Goal: Find specific page/section: Locate a particular part of the current website

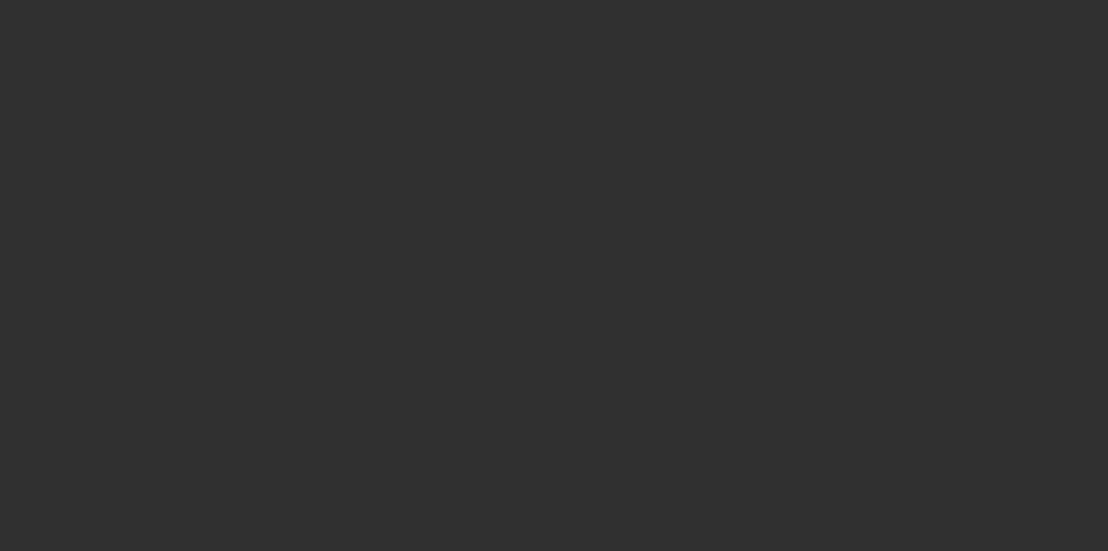
select select "10"
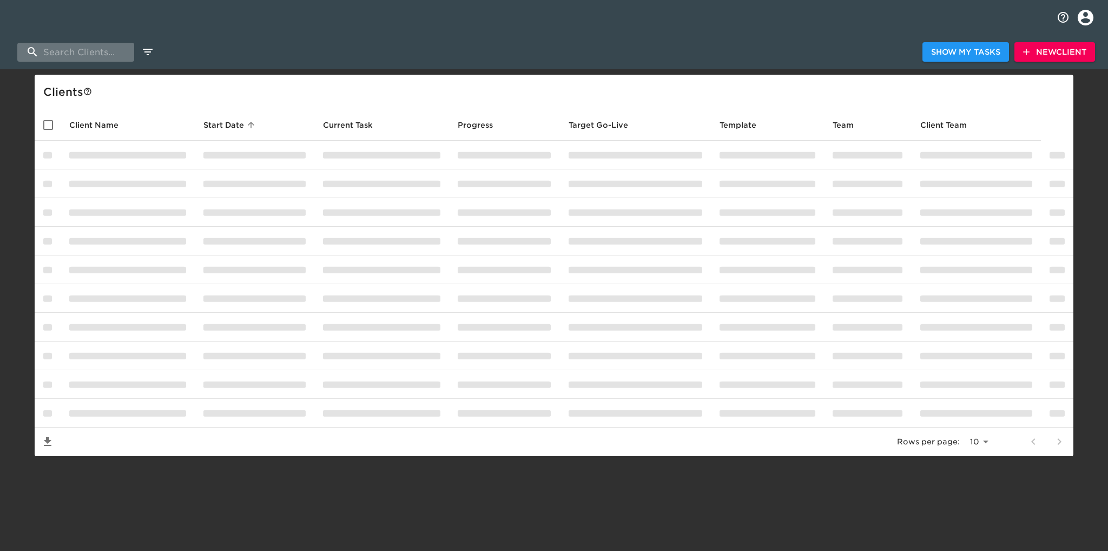
click at [57, 52] on input "search" at bounding box center [75, 52] width 117 height 19
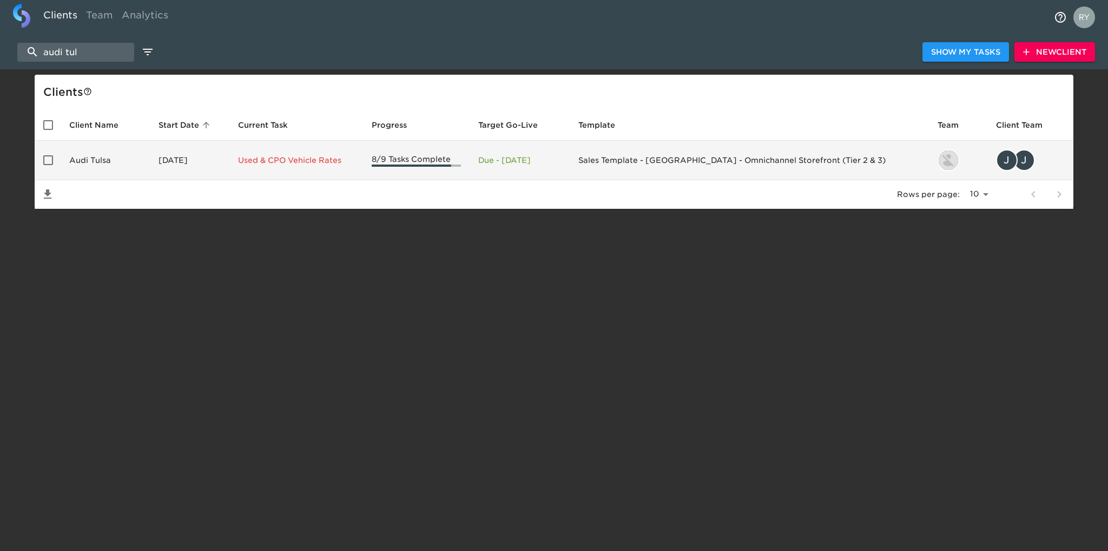
type input "audi tul"
click at [90, 160] on td "Audi Tulsa" at bounding box center [105, 160] width 89 height 39
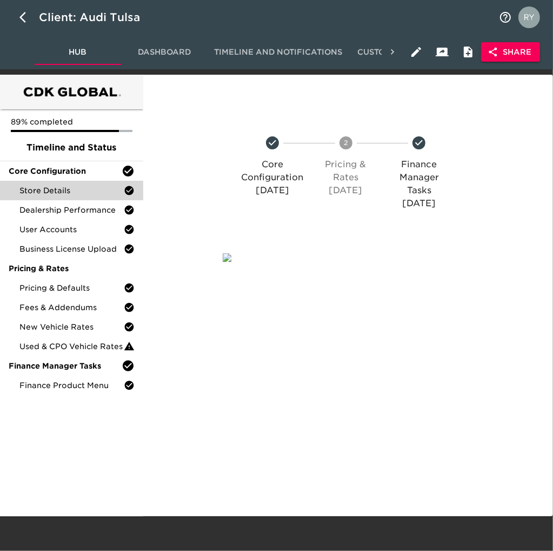
click at [77, 193] on span "Store Details" at bounding box center [71, 190] width 104 height 11
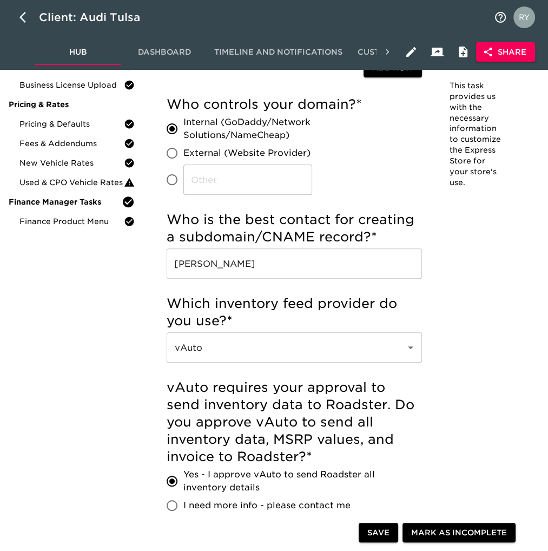
scroll to position [4, 0]
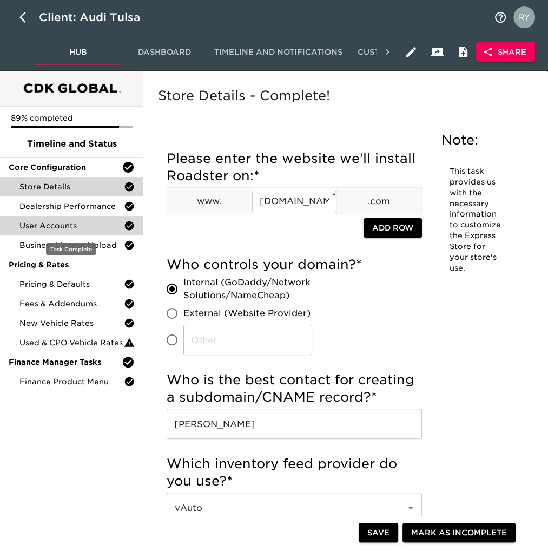
click at [36, 229] on span "User Accounts" at bounding box center [71, 225] width 104 height 11
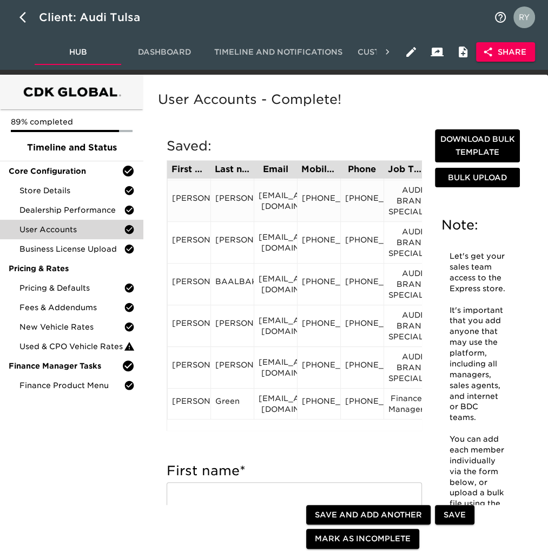
scroll to position [117, 0]
click at [189, 412] on div "[PERSON_NAME]" at bounding box center [188, 403] width 43 height 31
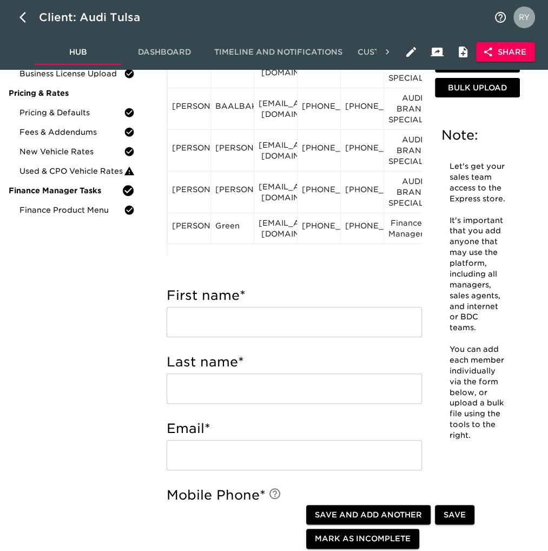
scroll to position [216, 0]
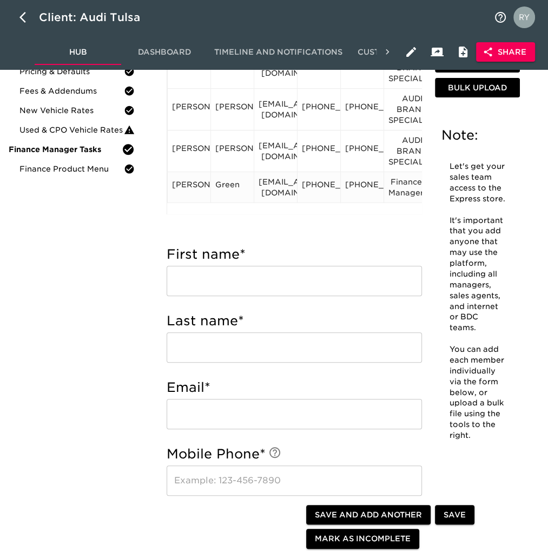
click at [190, 189] on div "[PERSON_NAME]" at bounding box center [189, 187] width 34 height 16
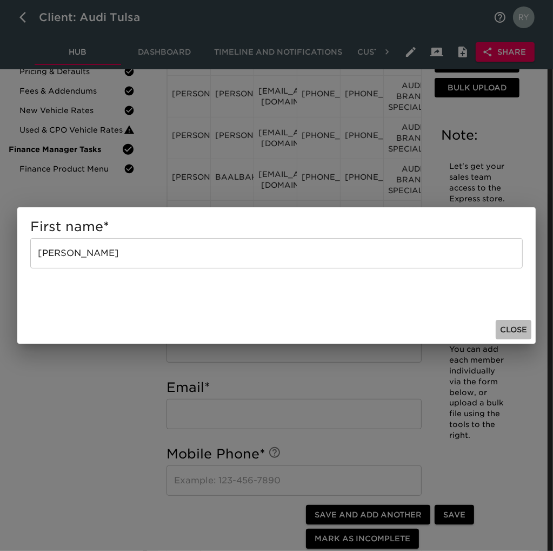
click at [506, 327] on span "Close" at bounding box center [513, 330] width 27 height 14
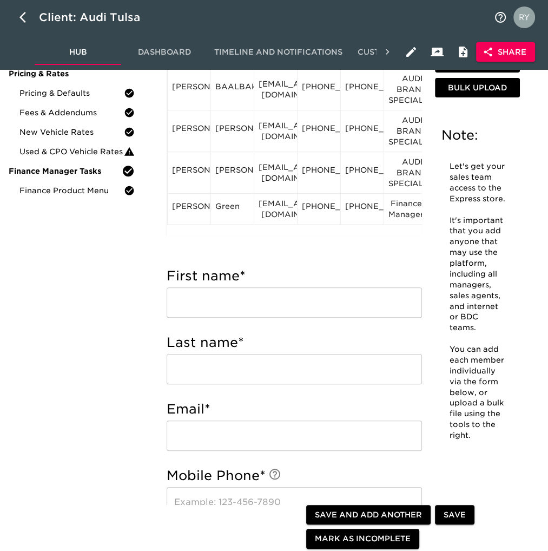
scroll to position [108, 0]
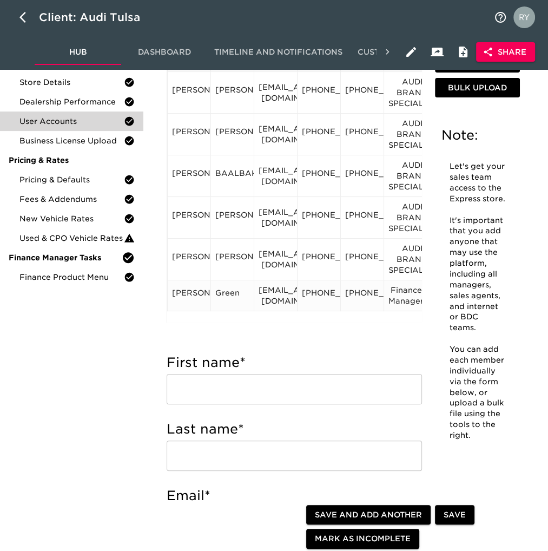
click at [275, 293] on div "dgreen@auditulsa.com" at bounding box center [276, 295] width 34 height 22
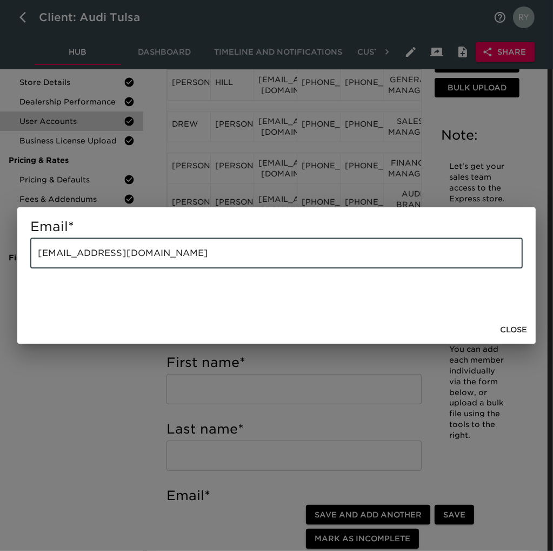
drag, startPoint x: 181, startPoint y: 253, endPoint x: -1, endPoint y: 229, distance: 183.3
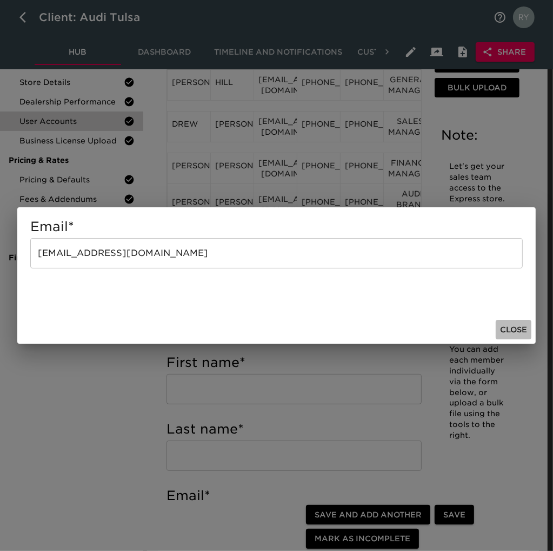
click at [520, 327] on span "Close" at bounding box center [513, 330] width 27 height 14
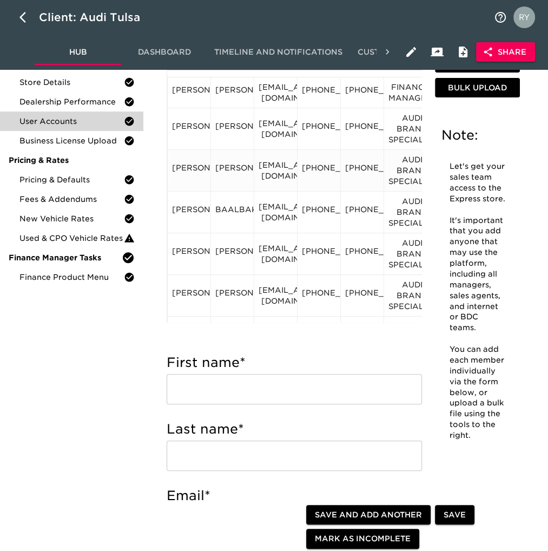
scroll to position [117, 0]
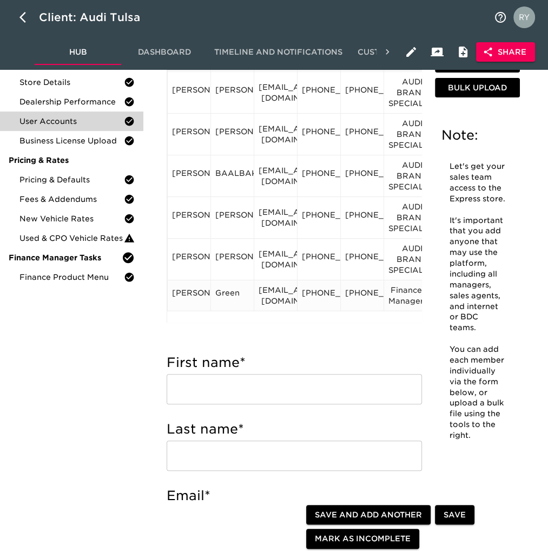
click at [322, 295] on div "918-899-6189" at bounding box center [319, 295] width 34 height 16
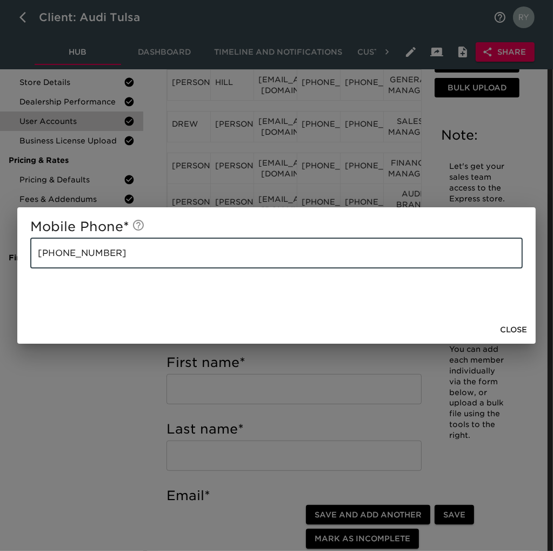
drag, startPoint x: 102, startPoint y: 254, endPoint x: -1, endPoint y: 256, distance: 102.8
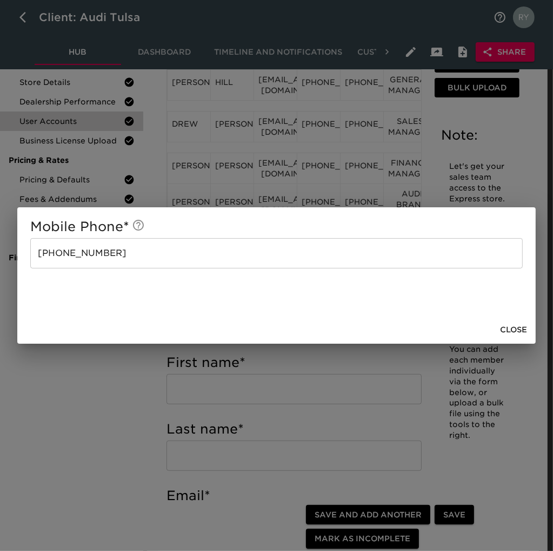
drag, startPoint x: 12, startPoint y: 383, endPoint x: 45, endPoint y: 370, distance: 35.5
click at [16, 384] on div "Mobile Phone * 918-899-6189 ​ Close" at bounding box center [276, 275] width 553 height 551
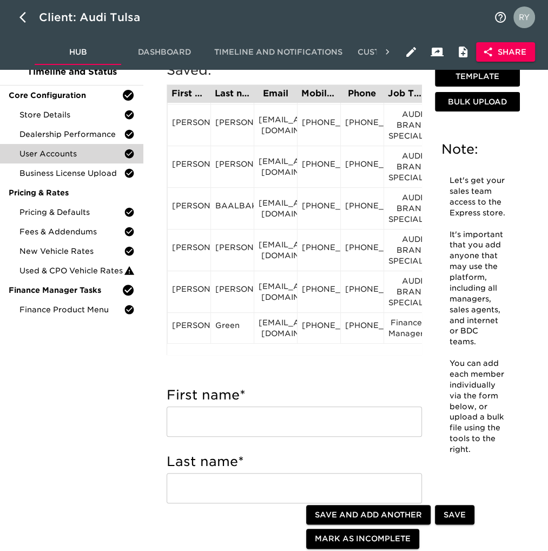
scroll to position [162, 0]
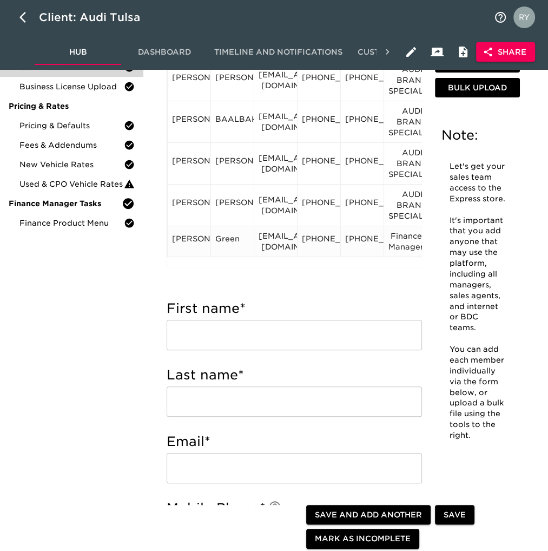
click at [357, 244] on div "918-712-2834" at bounding box center [362, 241] width 34 height 16
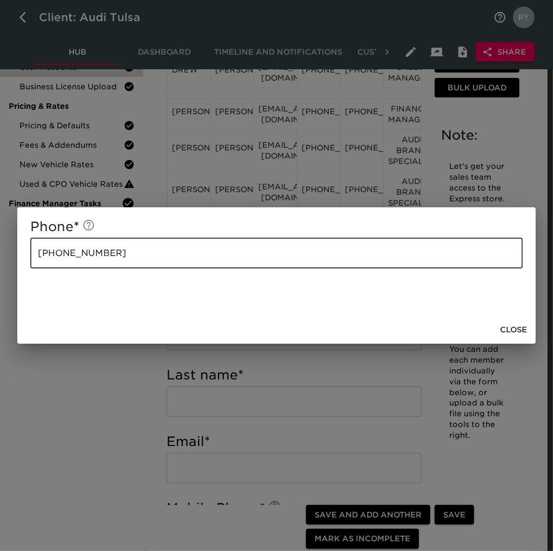
drag, startPoint x: 180, startPoint y: 242, endPoint x: 36, endPoint y: 264, distance: 145.6
click at [5, 270] on div "Phone * 918-712-2834 ​ Close" at bounding box center [276, 275] width 553 height 551
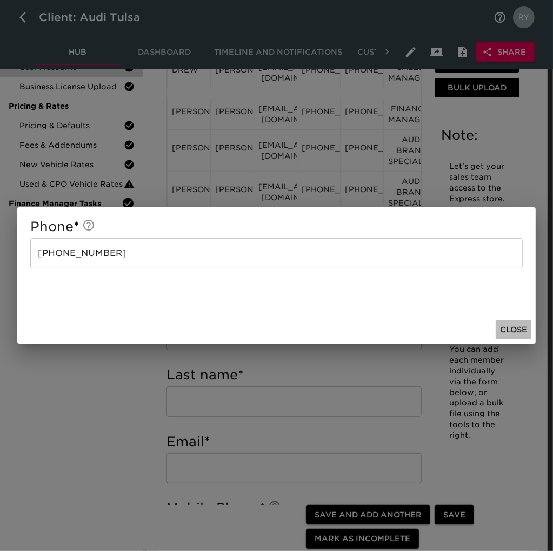
click at [517, 330] on span "Close" at bounding box center [513, 330] width 27 height 14
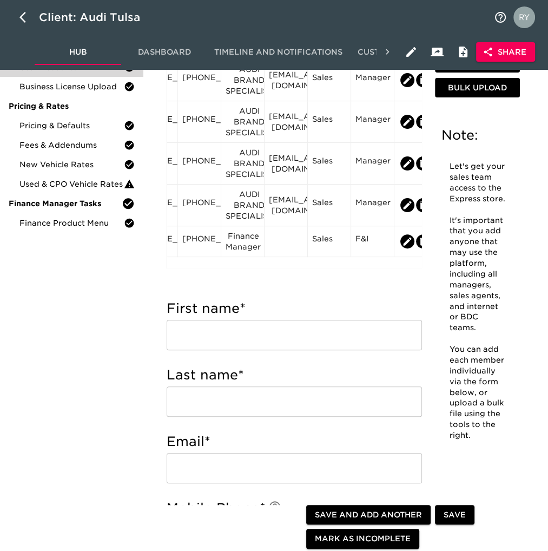
scroll to position [117, 184]
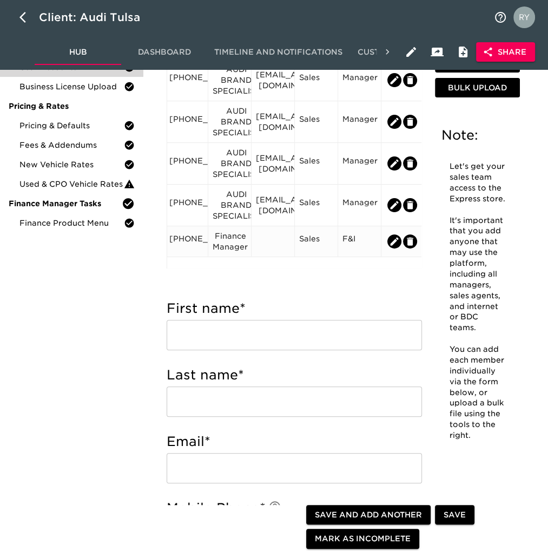
click at [225, 243] on div "Finance Manager" at bounding box center [230, 241] width 34 height 22
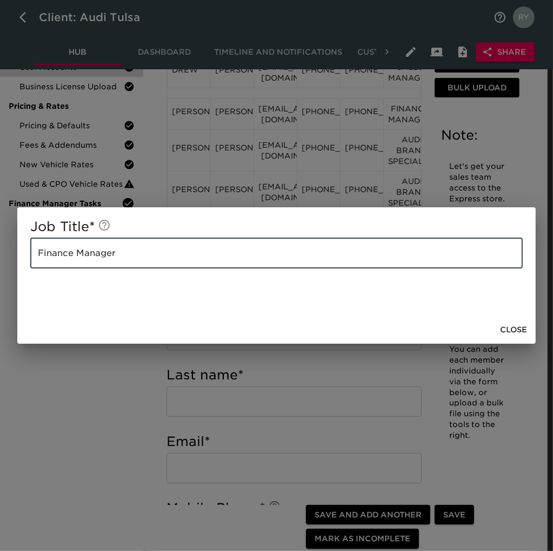
drag, startPoint x: 118, startPoint y: 253, endPoint x: -1, endPoint y: 258, distance: 118.5
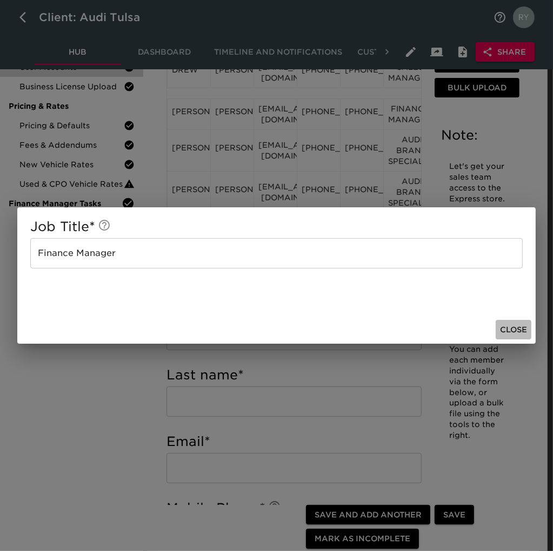
click at [515, 332] on span "Close" at bounding box center [513, 330] width 27 height 14
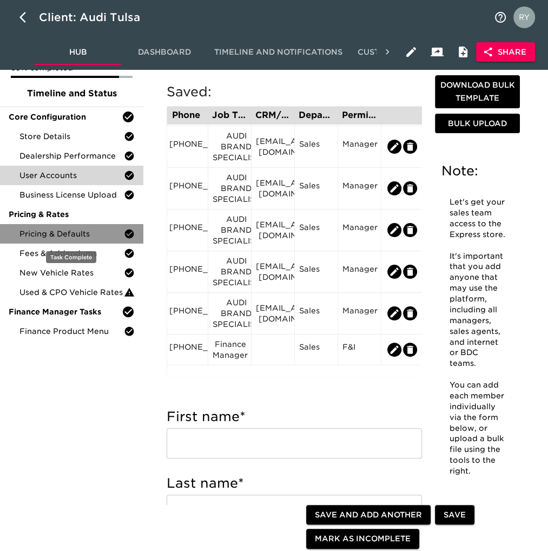
click at [41, 242] on div "Pricing & Defaults" at bounding box center [71, 233] width 143 height 19
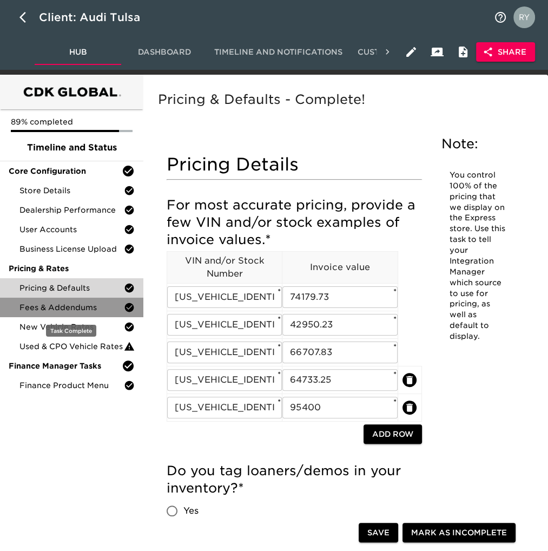
click at [81, 310] on span "Fees & Addendums" at bounding box center [71, 307] width 104 height 11
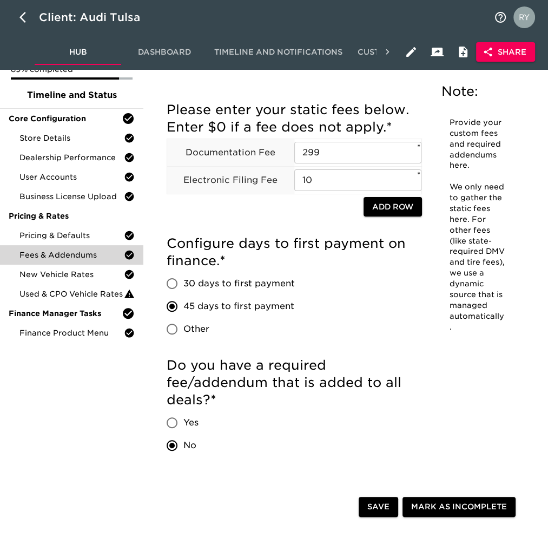
scroll to position [162, 0]
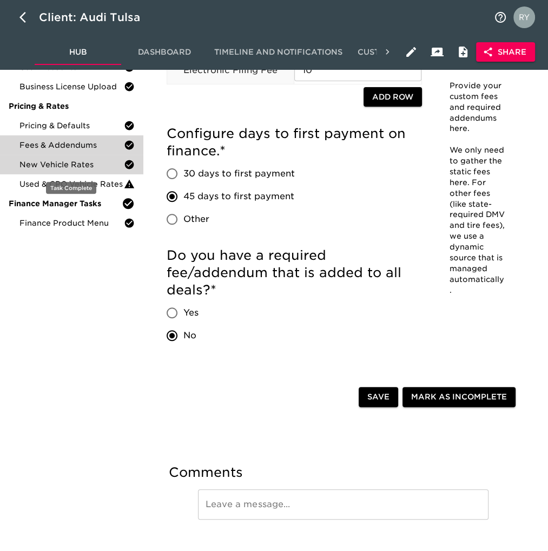
click at [71, 167] on span "New Vehicle Rates" at bounding box center [71, 164] width 104 height 11
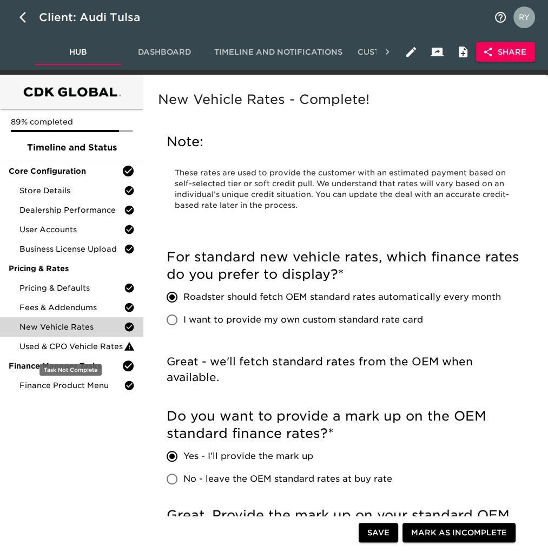
drag, startPoint x: 60, startPoint y: 349, endPoint x: 80, endPoint y: 336, distance: 24.1
click at [60, 349] on span "Used & CPO Vehicle Rates" at bounding box center [71, 346] width 104 height 11
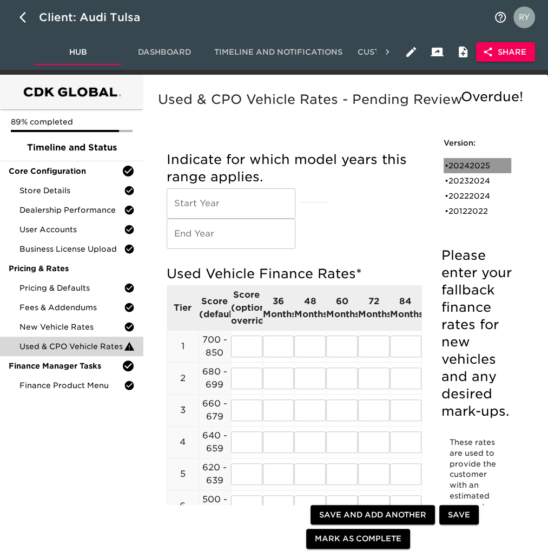
click at [470, 165] on div "• 20242025" at bounding box center [470, 165] width 50 height 11
type input "2024"
type input "2025"
radio input "true"
type input "1 POINT"
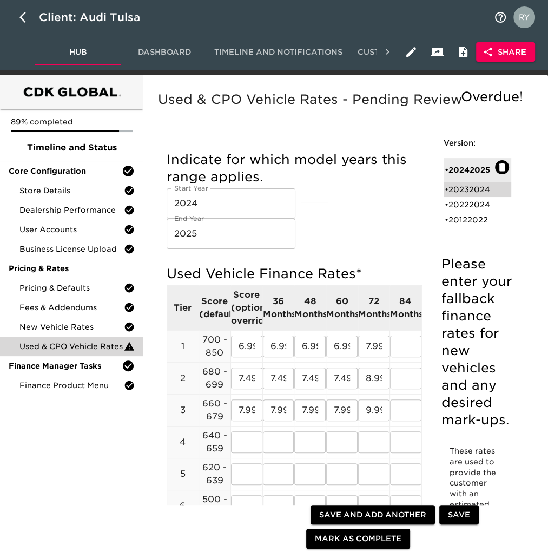
click at [474, 191] on div "• 20232024" at bounding box center [470, 189] width 50 height 11
type input "2023"
type input "2024"
radio input "false"
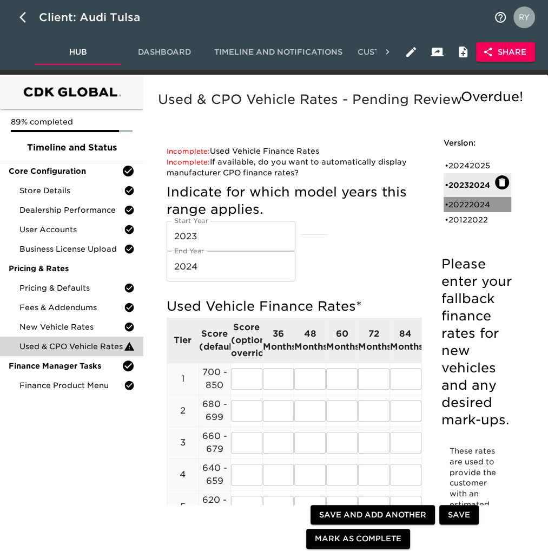
click at [474, 205] on div "• 20222024" at bounding box center [470, 204] width 50 height 11
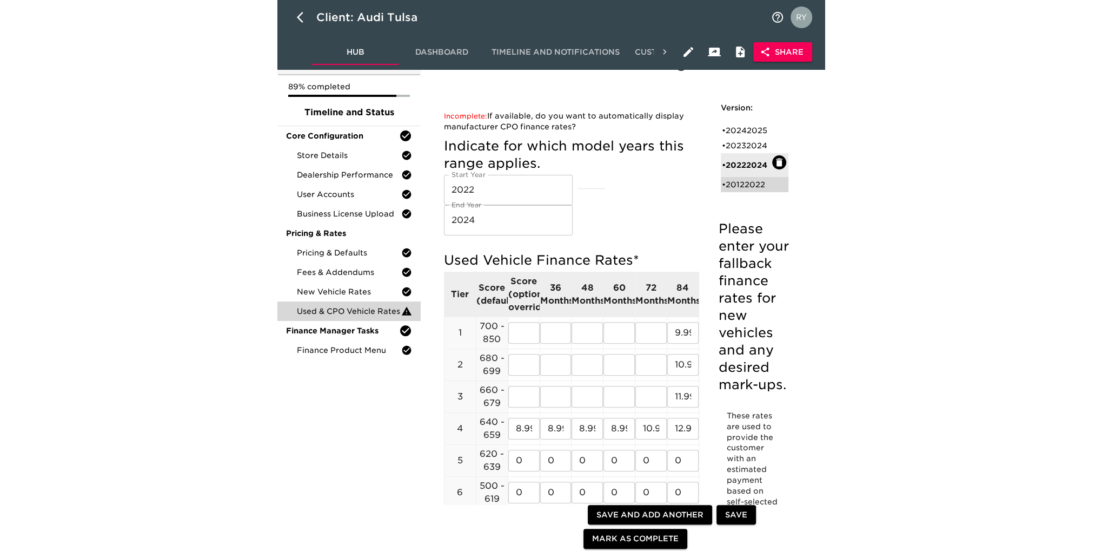
scroll to position [54, 0]
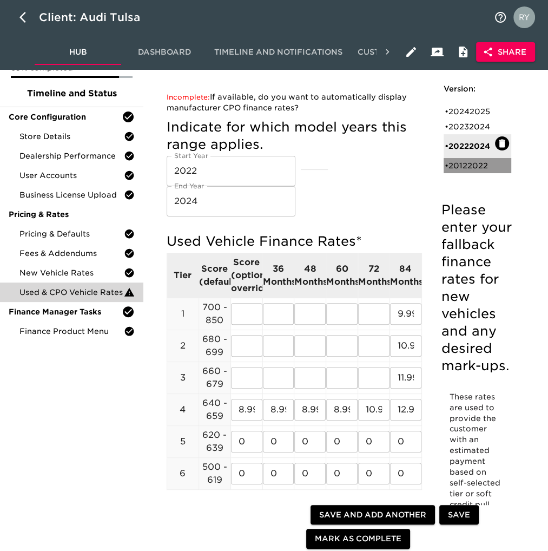
click at [465, 168] on div "• 20122022" at bounding box center [470, 165] width 50 height 11
type input "2012"
type input "2022"
radio input "true"
type input "1 POINT"
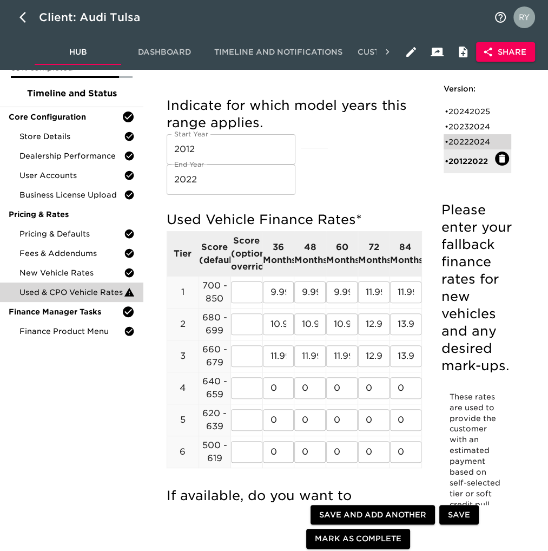
click at [476, 145] on div "• 20222024" at bounding box center [470, 141] width 50 height 11
type input "2022"
type input "2024"
radio input "false"
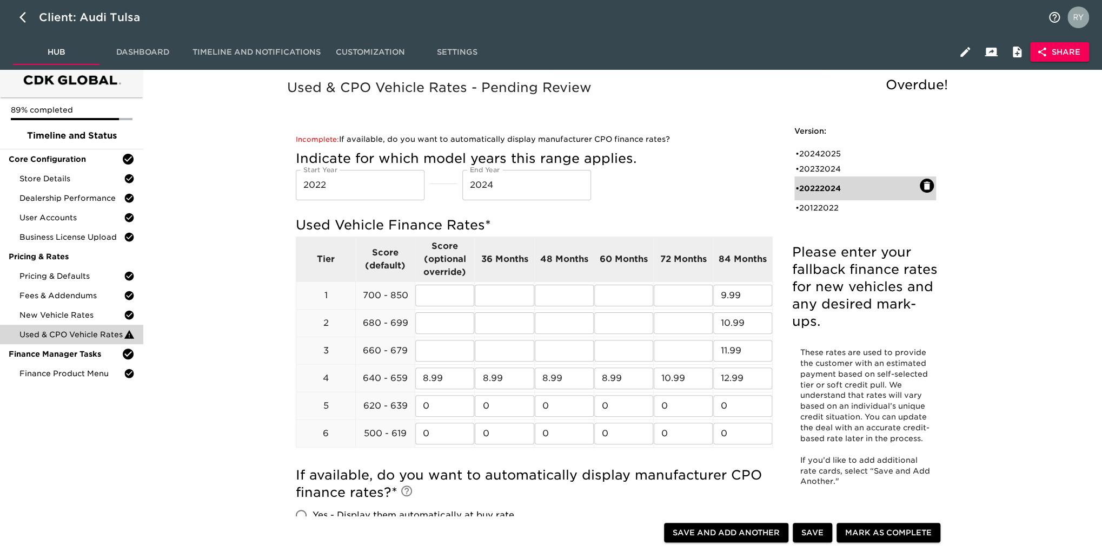
scroll to position [0, 0]
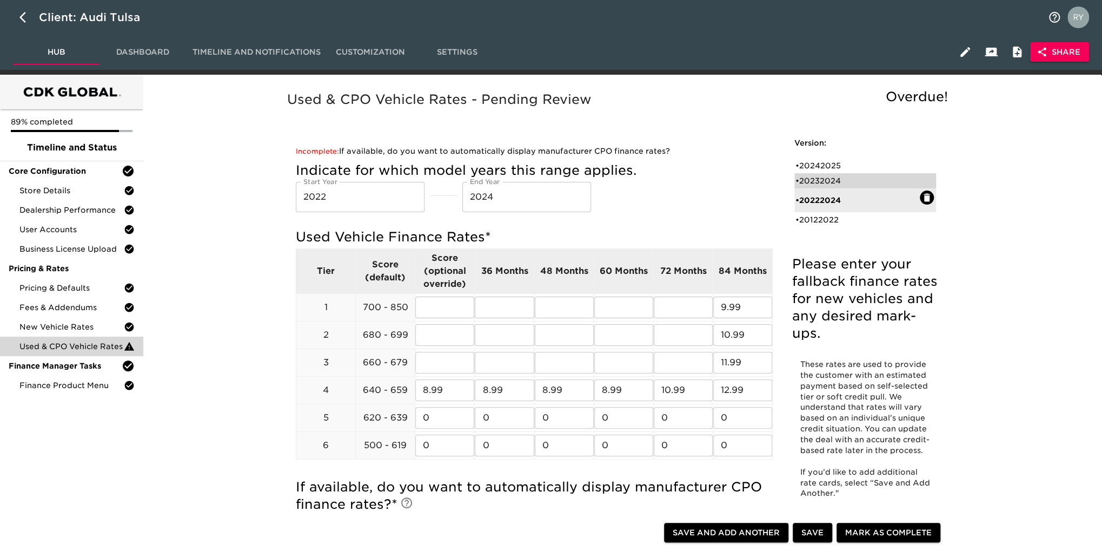
click at [837, 178] on div "• 20232024" at bounding box center [858, 180] width 124 height 11
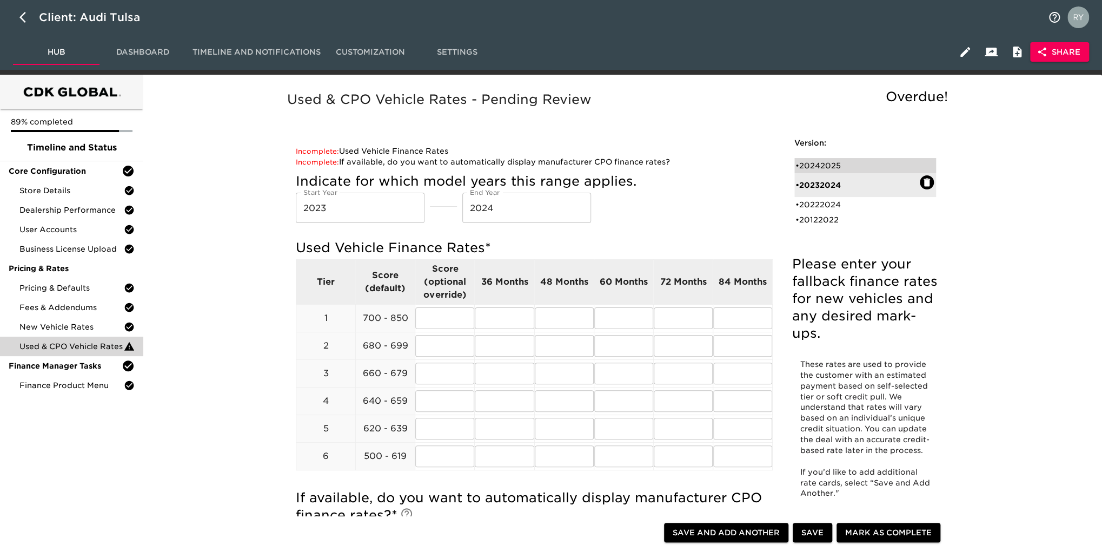
click at [834, 165] on div "• 20242025" at bounding box center [858, 165] width 124 height 11
type input "2024"
type input "2025"
radio input "true"
type input "1 POINT"
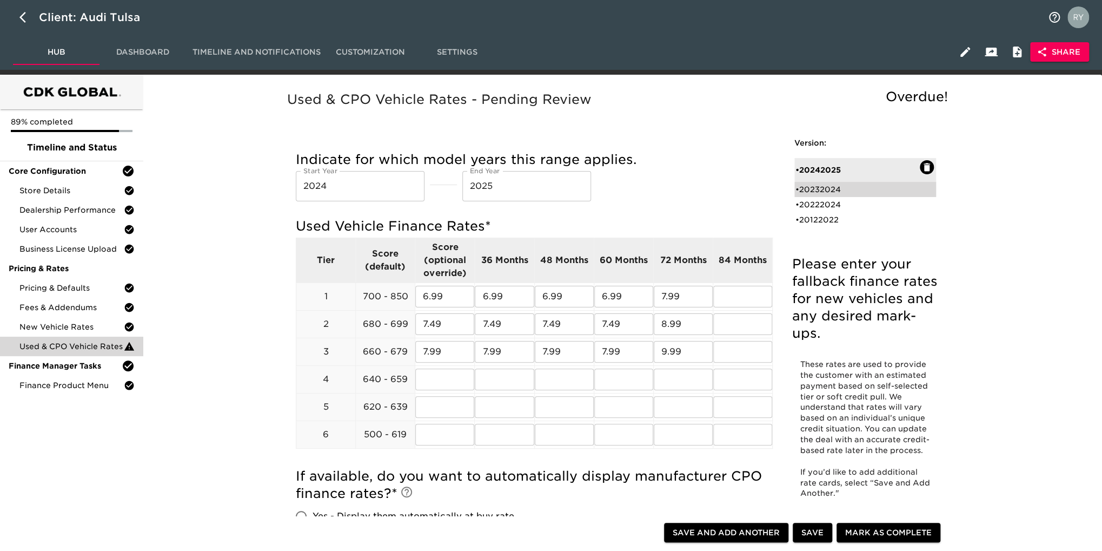
click at [833, 190] on div "• 20232024" at bounding box center [858, 189] width 124 height 11
type input "2023"
type input "2024"
radio input "false"
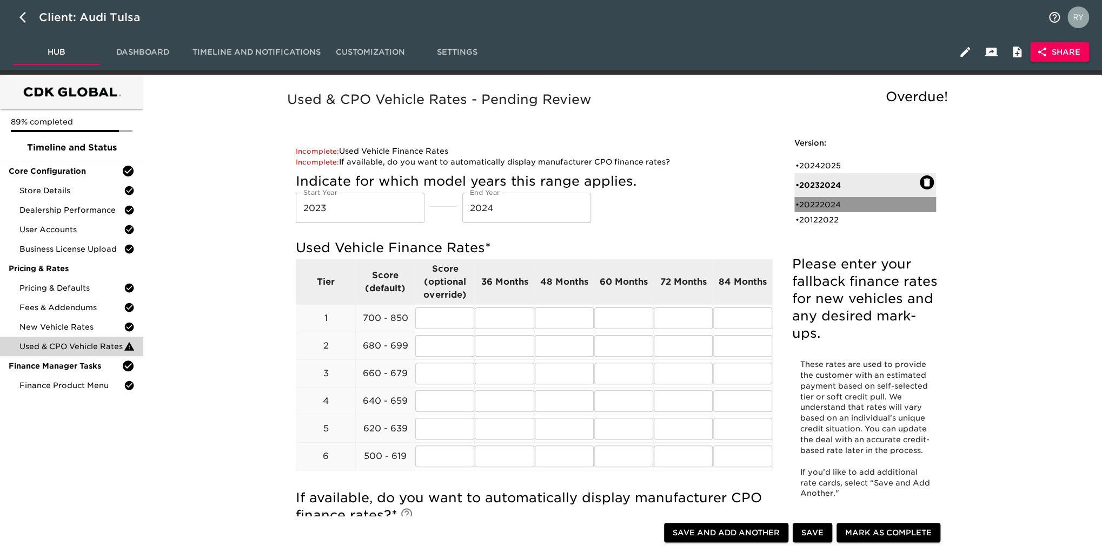
click at [832, 206] on div "• 20222024" at bounding box center [858, 204] width 124 height 11
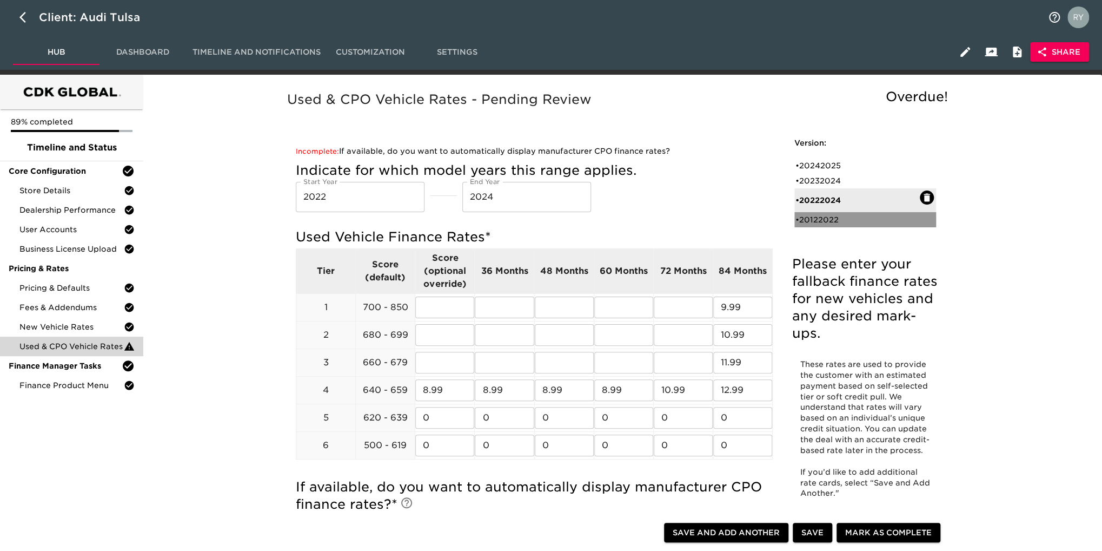
click at [827, 219] on div "• 20122022" at bounding box center [858, 219] width 124 height 11
type input "2012"
type input "2022"
radio input "true"
type input "1 POINT"
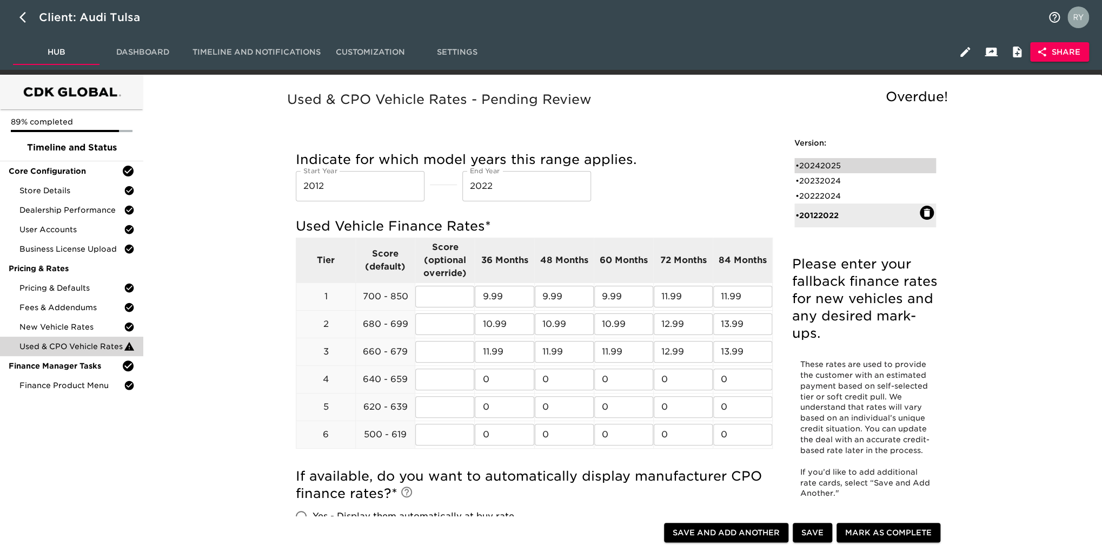
click at [825, 168] on div "• 20242025" at bounding box center [858, 165] width 124 height 11
type input "2024"
type input "2025"
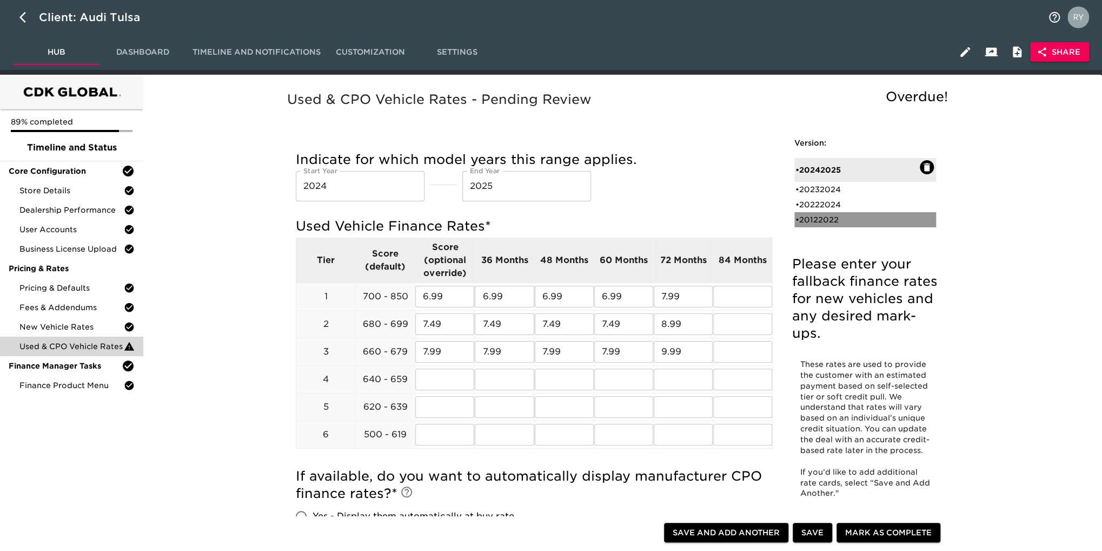
click at [830, 223] on div "• 20122022" at bounding box center [858, 219] width 124 height 11
type input "2012"
type input "2022"
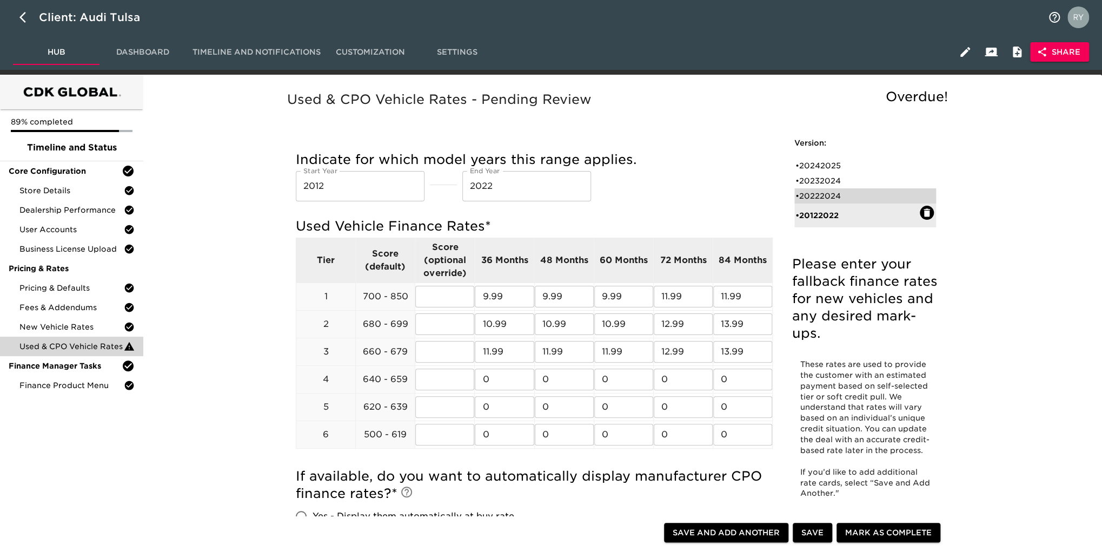
click at [831, 196] on div "• 20222024" at bounding box center [858, 195] width 124 height 11
type input "2022"
type input "2024"
radio input "false"
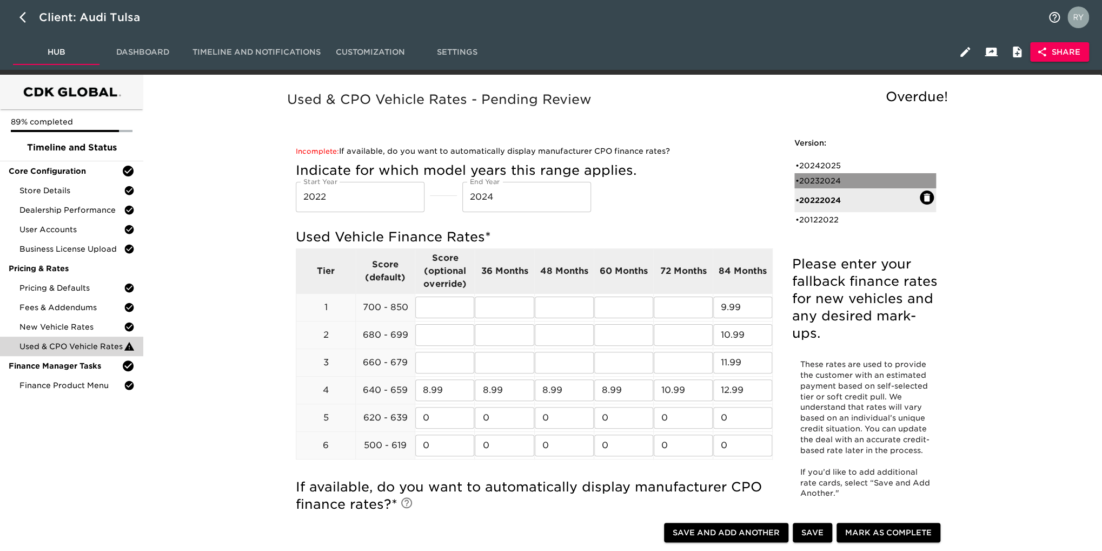
click at [826, 177] on div "• 20232024" at bounding box center [858, 180] width 124 height 11
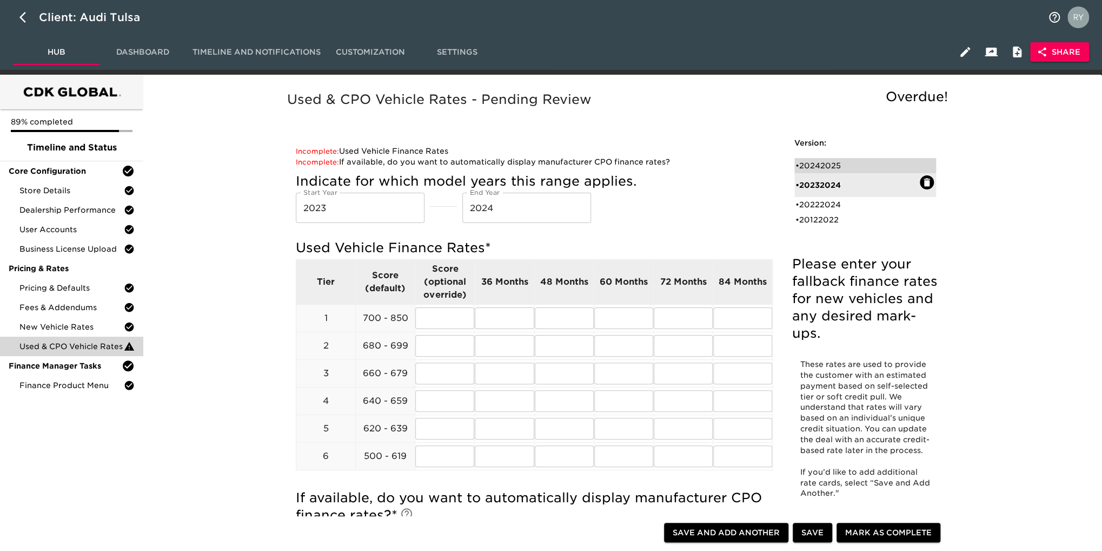
click at [826, 170] on div "• 20242025" at bounding box center [858, 165] width 124 height 11
type input "2024"
type input "2025"
radio input "true"
type input "1 POINT"
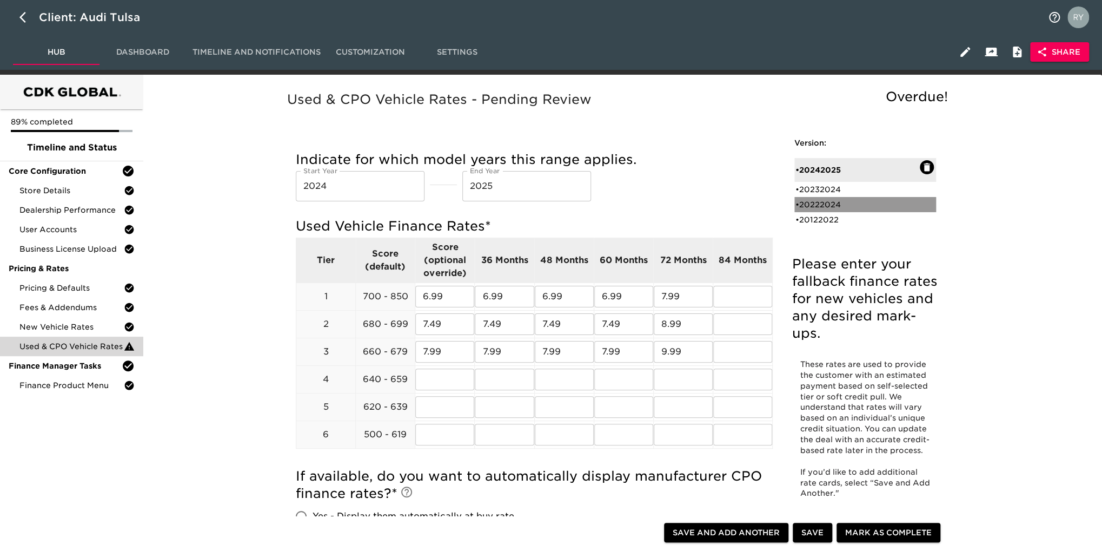
click at [839, 207] on div "• 20222024" at bounding box center [858, 204] width 124 height 11
type input "2022"
type input "2024"
radio input "false"
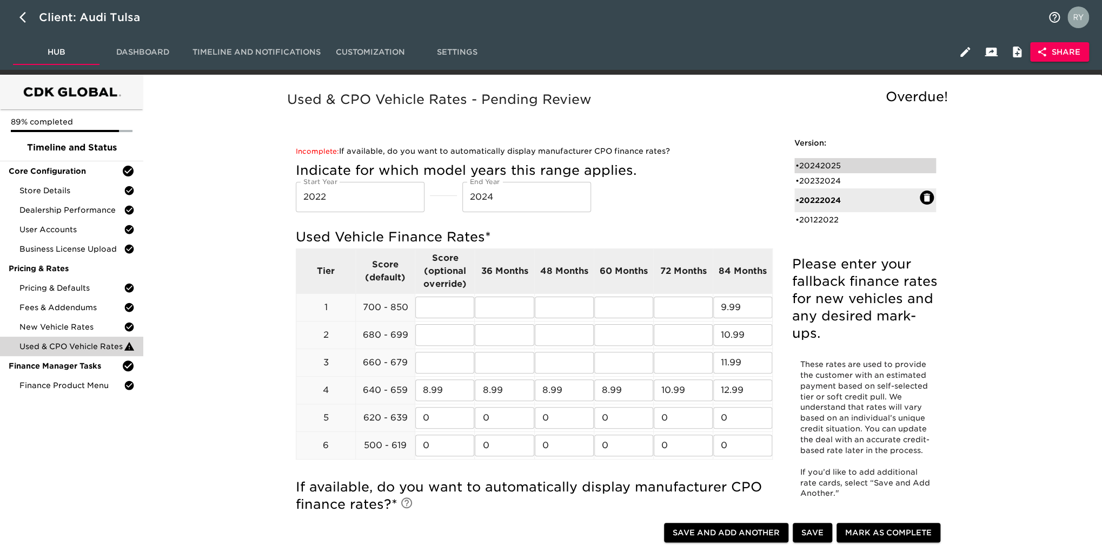
click at [831, 165] on div "• 20242025" at bounding box center [858, 165] width 124 height 11
type input "2024"
type input "2025"
radio input "true"
type input "1 POINT"
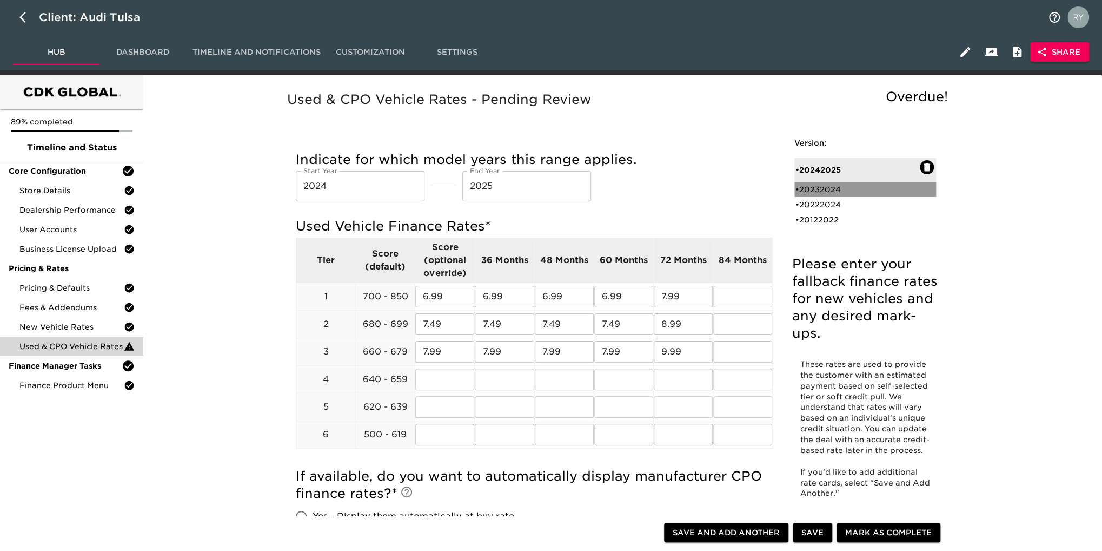
click at [825, 193] on div "• 20232024" at bounding box center [858, 189] width 124 height 11
type input "2023"
type input "2024"
radio input "false"
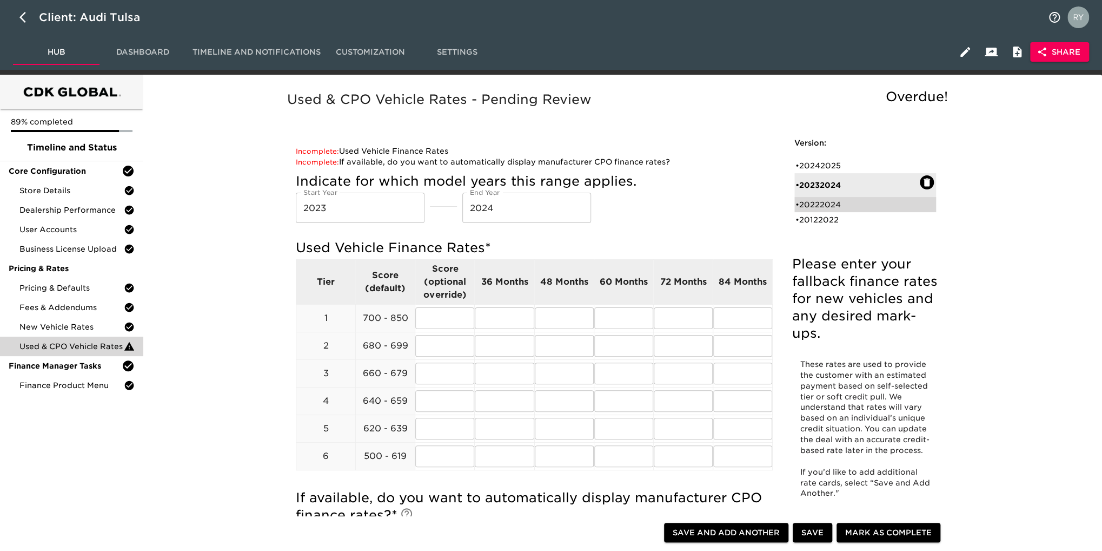
click at [832, 203] on div "• 20222024" at bounding box center [858, 204] width 124 height 11
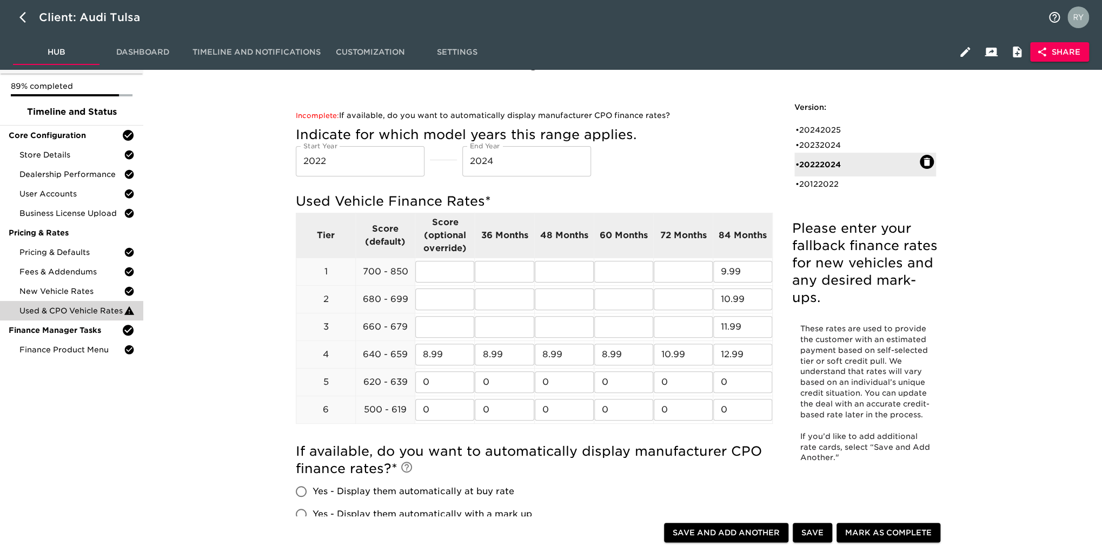
scroll to position [54, 0]
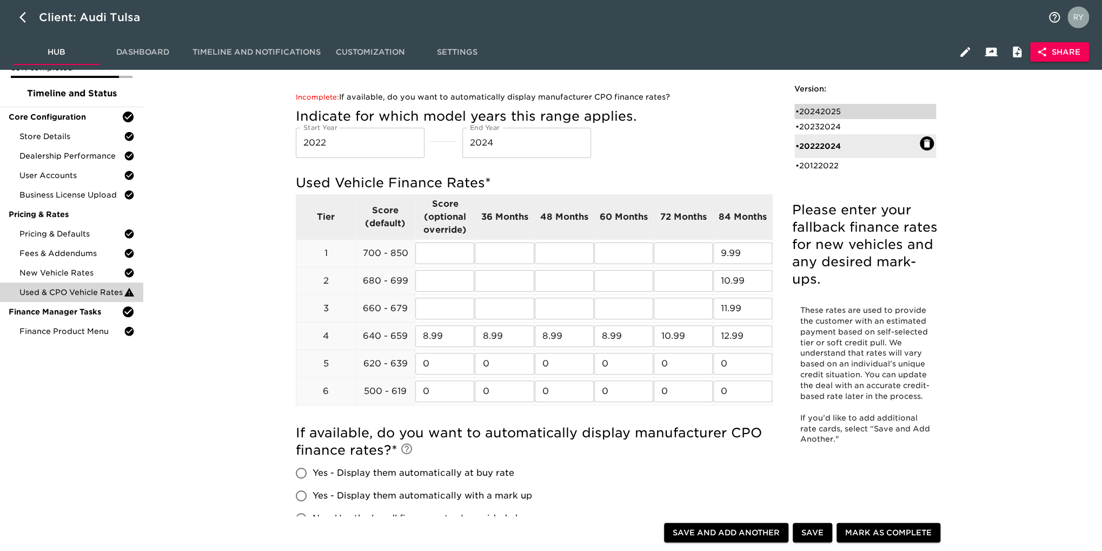
click at [833, 115] on div "• 20242025" at bounding box center [858, 111] width 124 height 11
type input "2024"
type input "2025"
radio input "true"
type input "1 POINT"
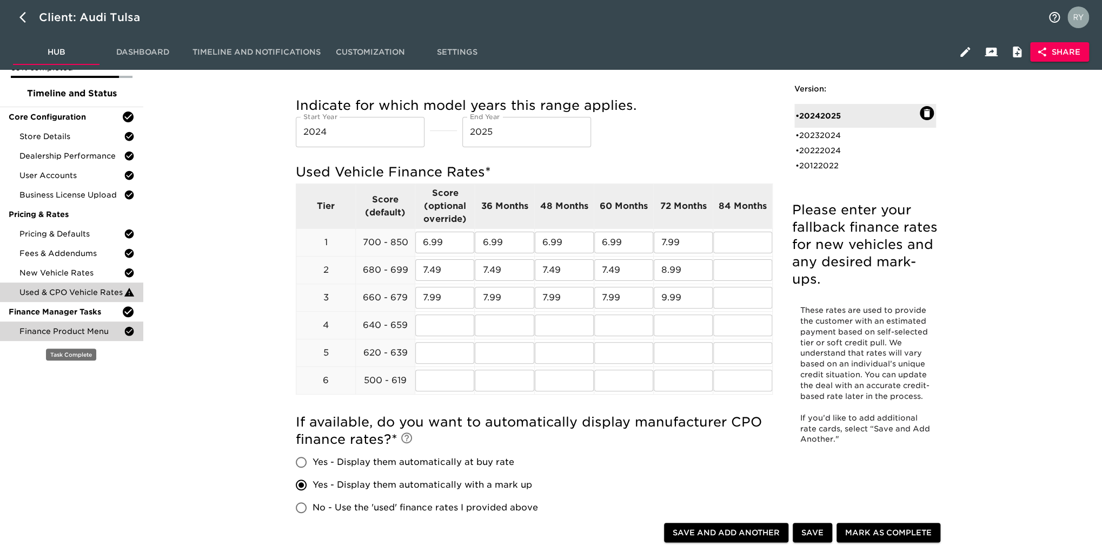
click at [92, 332] on span "Finance Product Menu" at bounding box center [71, 331] width 104 height 11
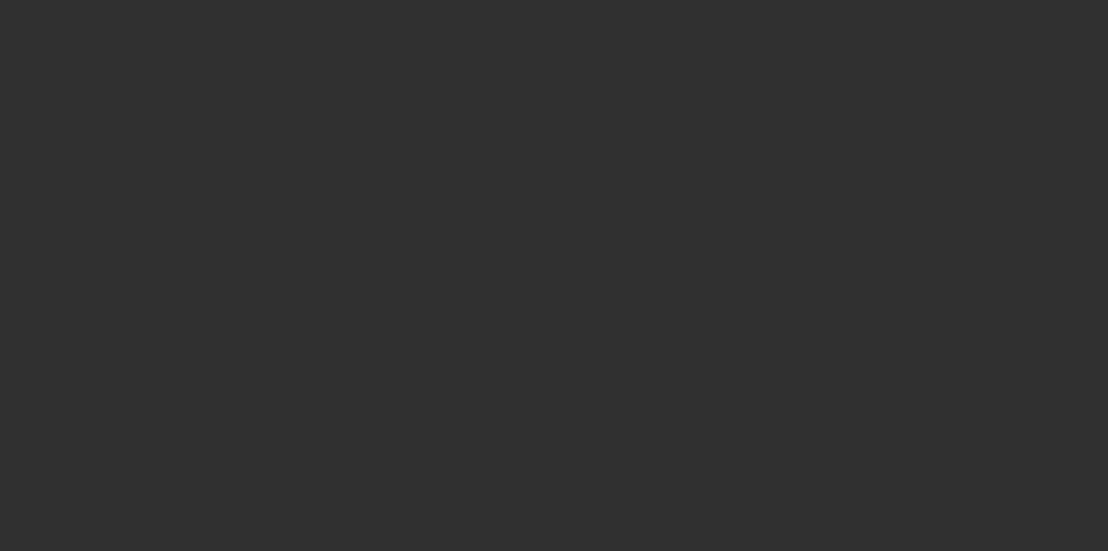
select select "10"
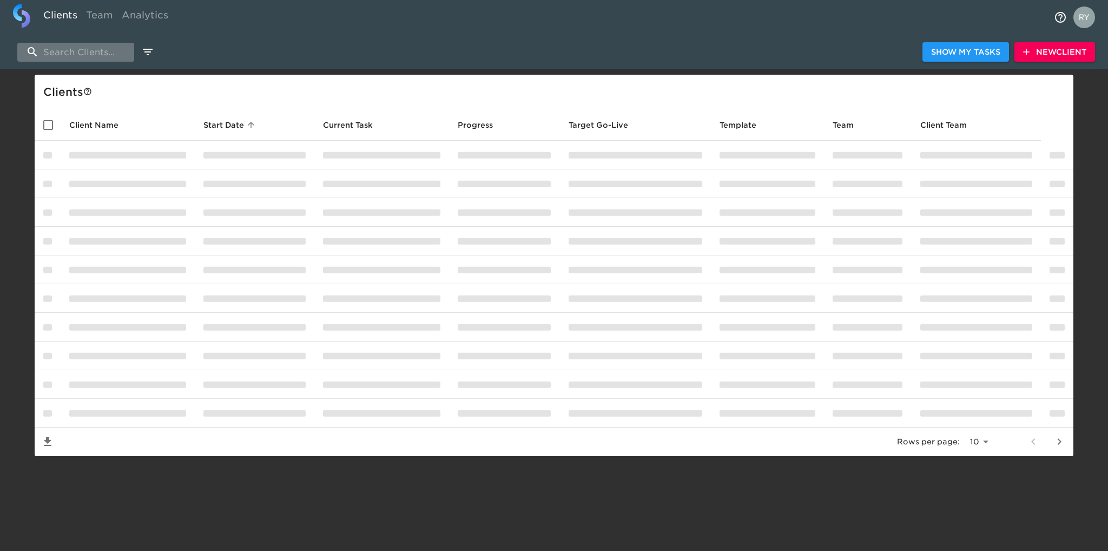
click at [91, 52] on input "search" at bounding box center [75, 52] width 117 height 19
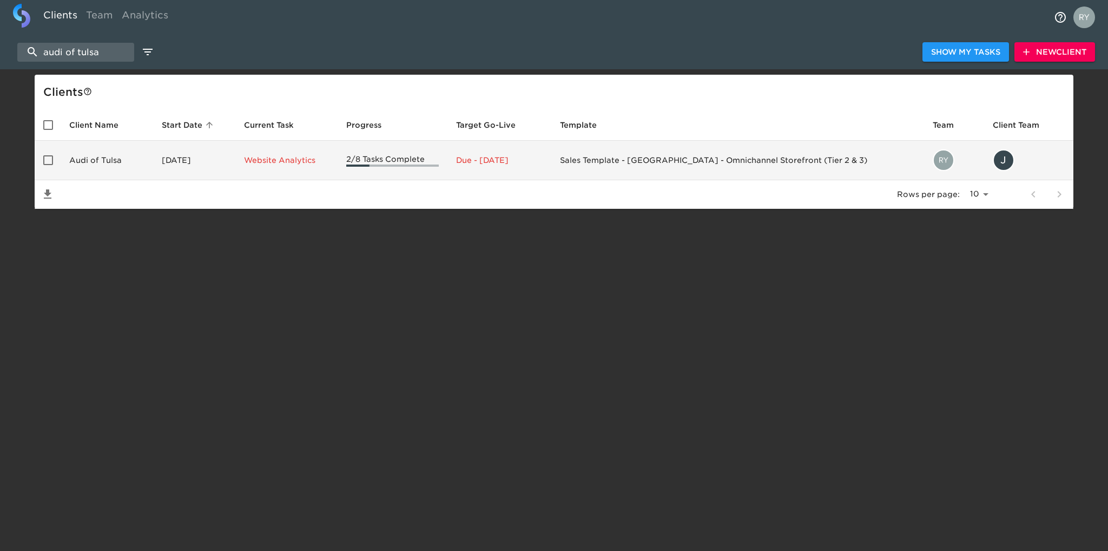
type input "audi of tulsa"
click at [108, 164] on td "Audi of Tulsa" at bounding box center [107, 160] width 92 height 39
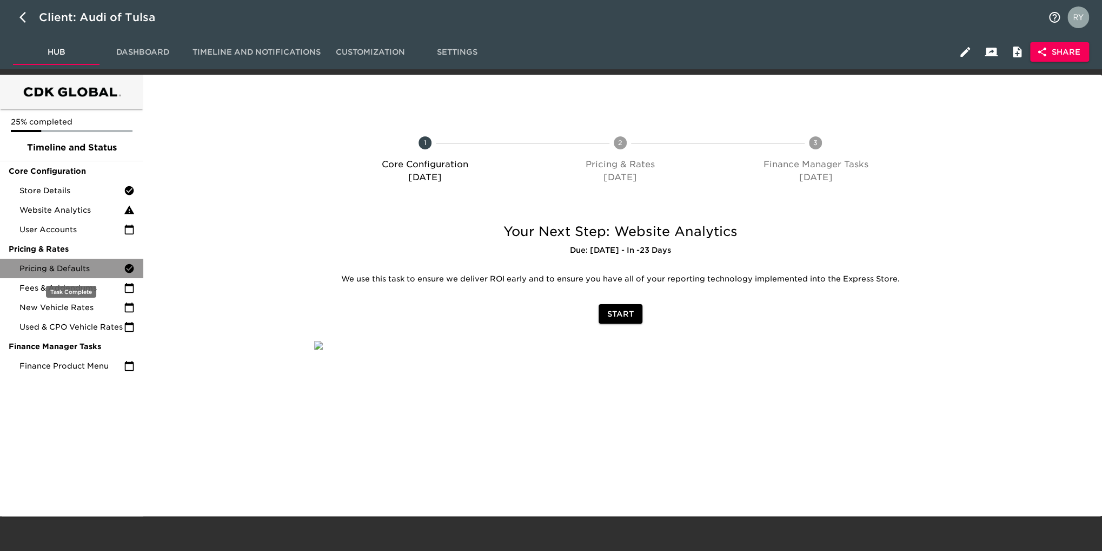
click at [96, 268] on span "Pricing & Defaults" at bounding box center [71, 268] width 104 height 11
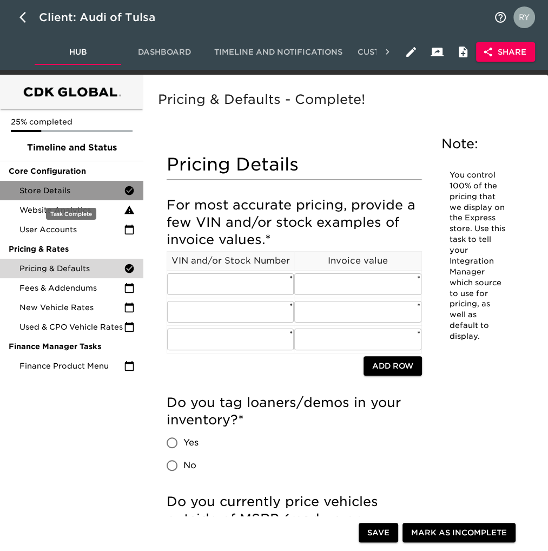
click at [67, 191] on span "Store Details" at bounding box center [71, 190] width 104 height 11
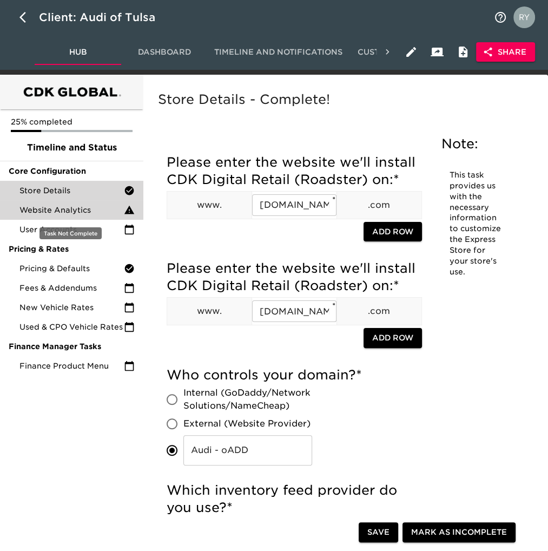
click at [55, 208] on span "Website Analytics" at bounding box center [71, 209] width 104 height 11
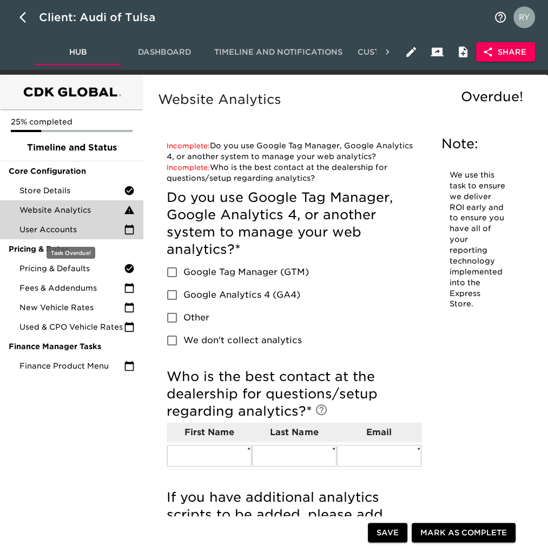
click at [106, 229] on span "User Accounts" at bounding box center [71, 229] width 104 height 11
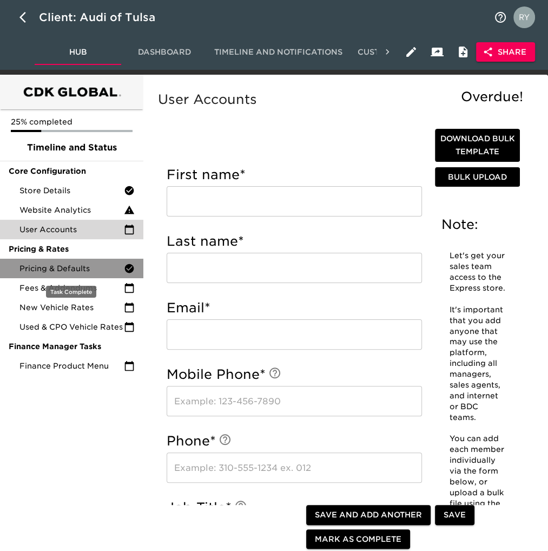
click at [91, 269] on span "Pricing & Defaults" at bounding box center [71, 268] width 104 height 11
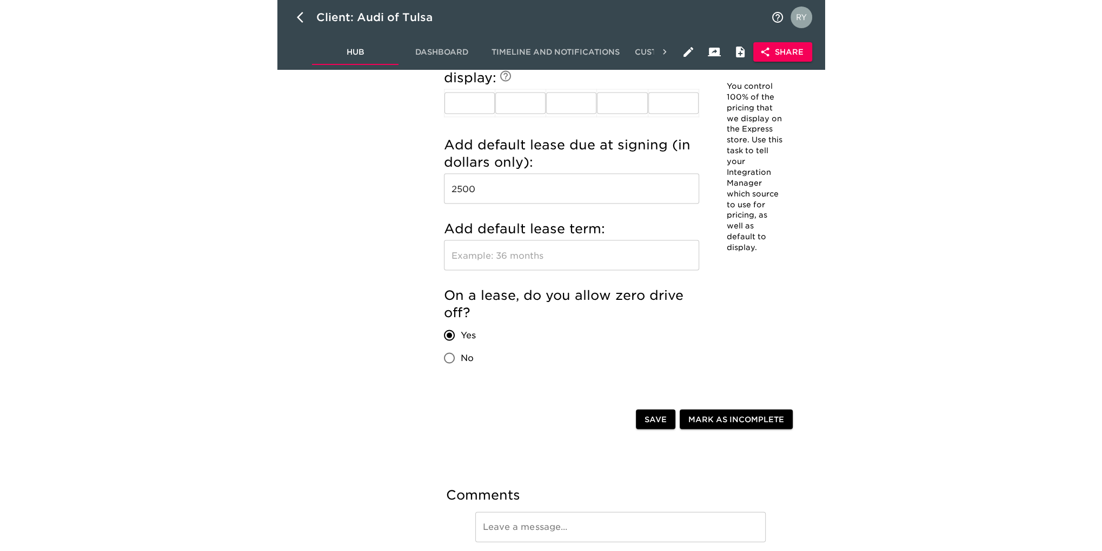
scroll to position [1175, 0]
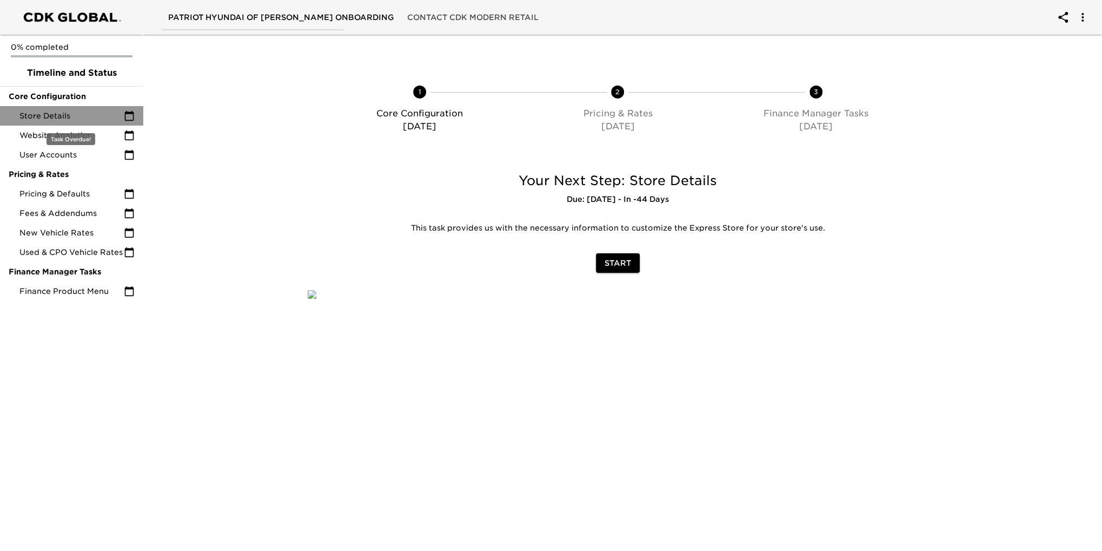
click at [39, 122] on div "Store Details" at bounding box center [71, 115] width 143 height 19
click at [57, 115] on span "Store Details" at bounding box center [71, 115] width 104 height 11
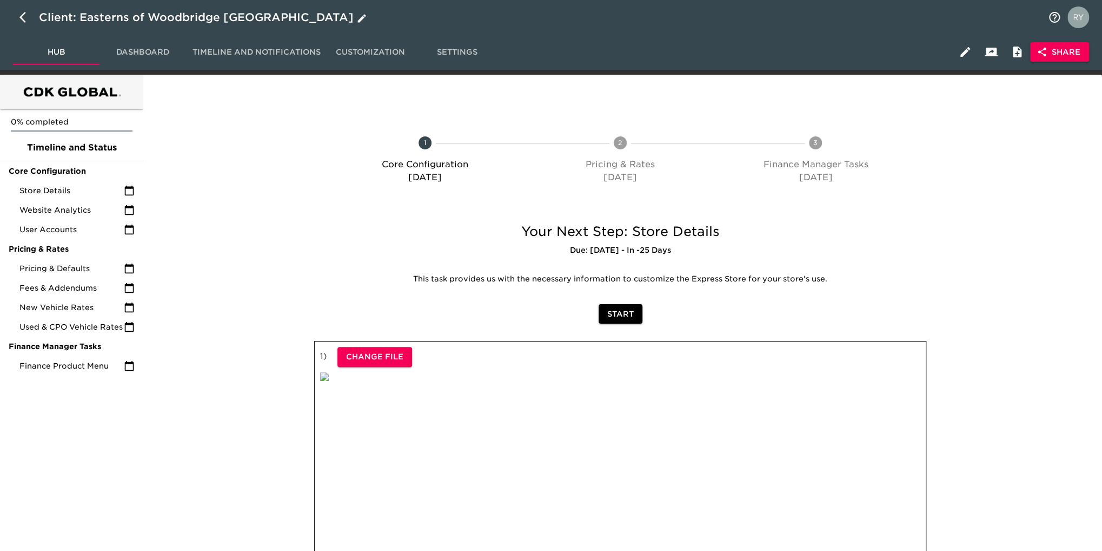
click at [24, 16] on icon "button" at bounding box center [25, 17] width 13 height 13
select select "10"
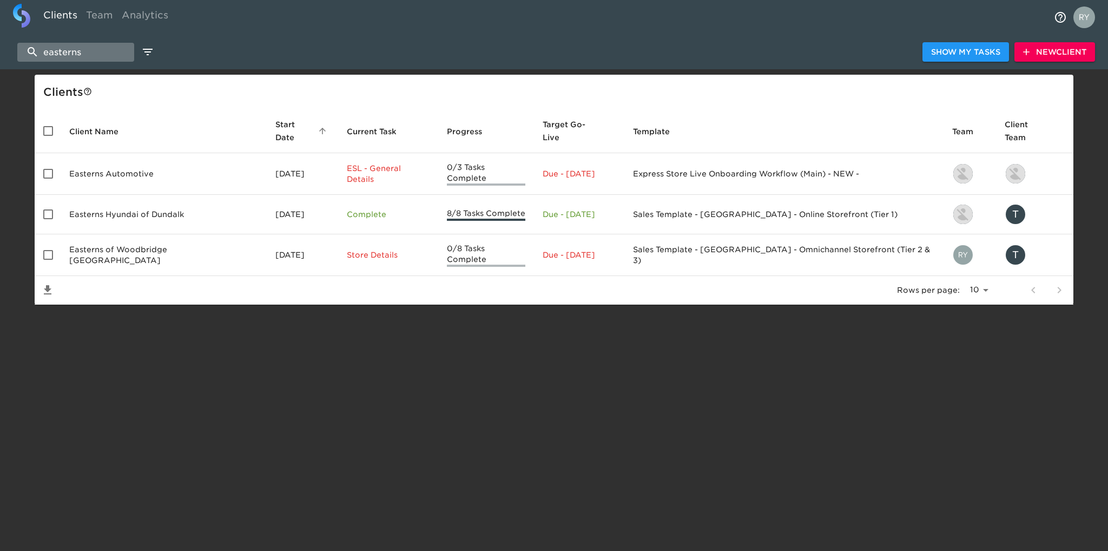
drag, startPoint x: 93, startPoint y: 51, endPoint x: 30, endPoint y: 49, distance: 62.8
click at [30, 49] on input "easterns" at bounding box center [75, 52] width 117 height 19
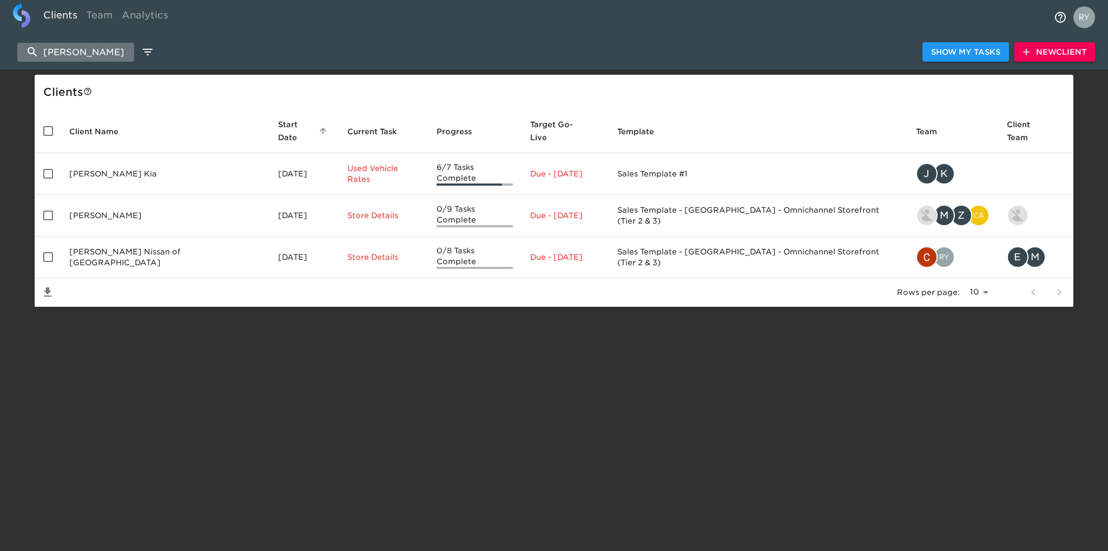
drag, startPoint x: 102, startPoint y: 48, endPoint x: 37, endPoint y: 42, distance: 65.7
click at [37, 43] on input "[PERSON_NAME]" at bounding box center [75, 52] width 117 height 19
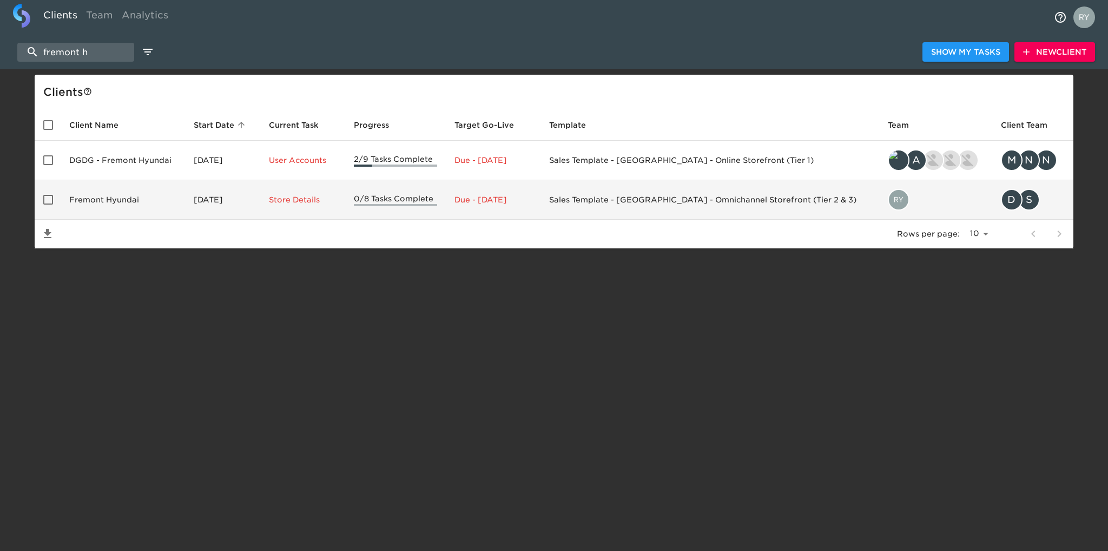
type input "fremont h"
click at [102, 195] on td "Fremont Hyundai" at bounding box center [123, 199] width 124 height 39
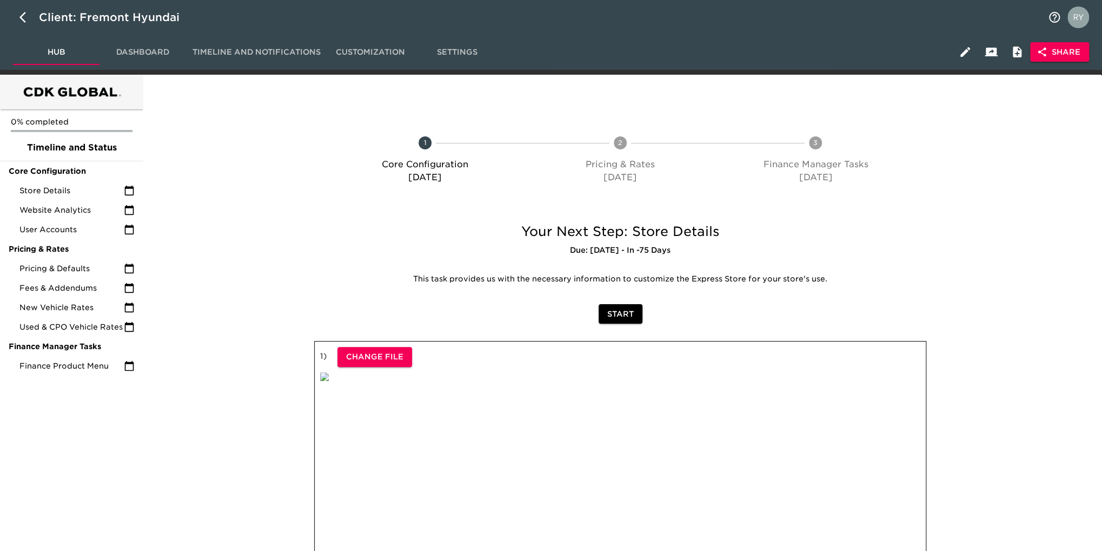
click at [1070, 48] on span "Share" at bounding box center [1060, 52] width 42 height 14
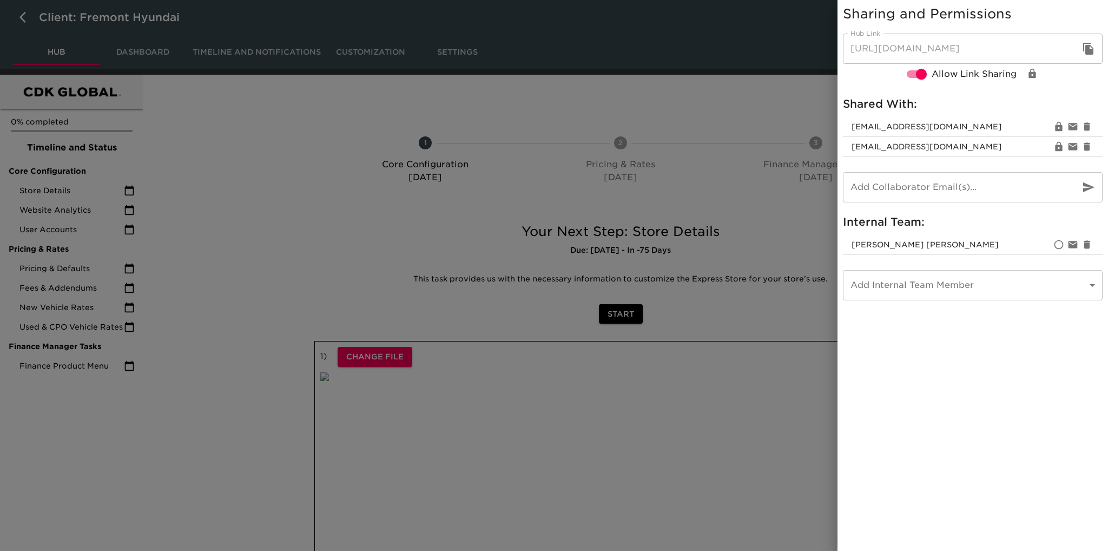
click at [648, 115] on div at bounding box center [554, 275] width 1108 height 551
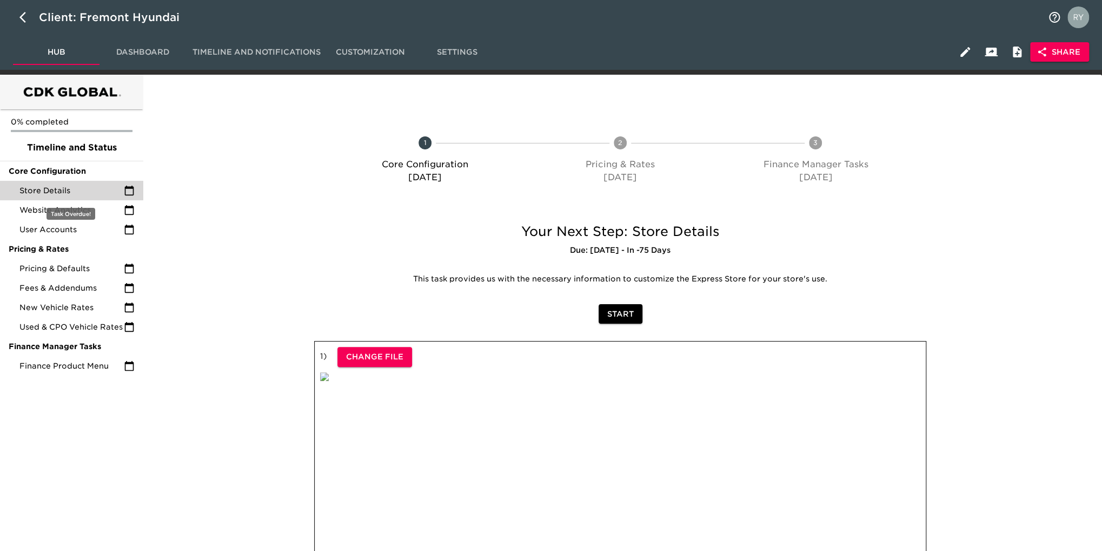
click at [59, 195] on span "Store Details" at bounding box center [71, 190] width 104 height 11
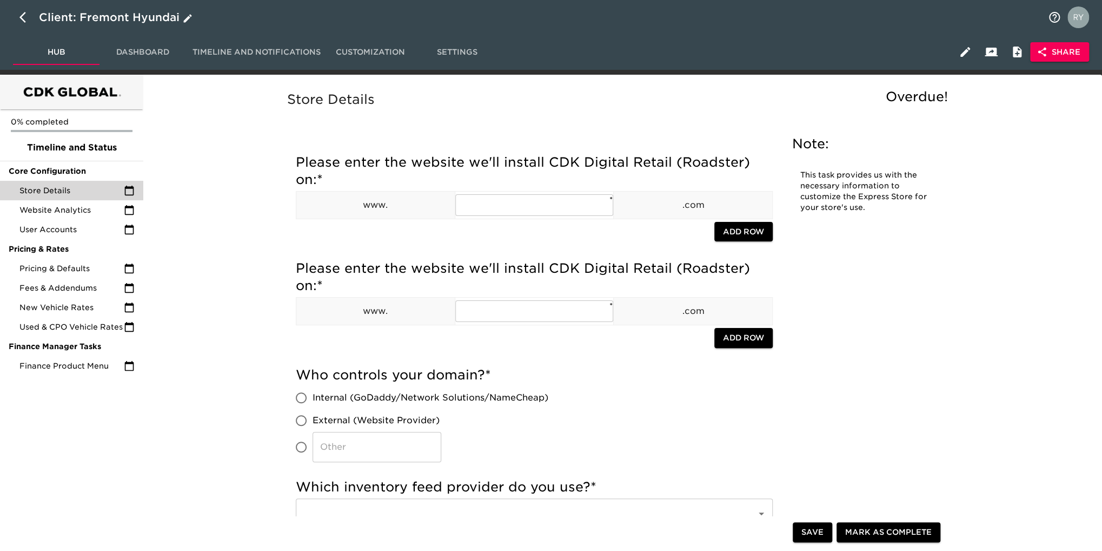
click at [21, 16] on icon "button" at bounding box center [22, 17] width 6 height 11
select select "10"
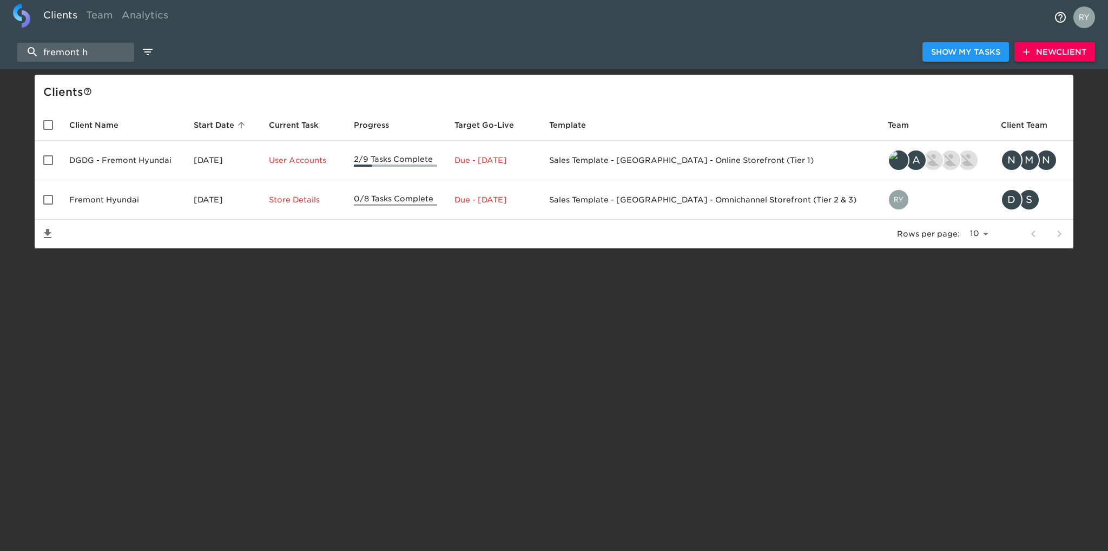
drag, startPoint x: 104, startPoint y: 50, endPoint x: 10, endPoint y: 49, distance: 94.1
click at [10, 49] on div "fremont h Show My Tasks New Client" at bounding box center [554, 52] width 1108 height 35
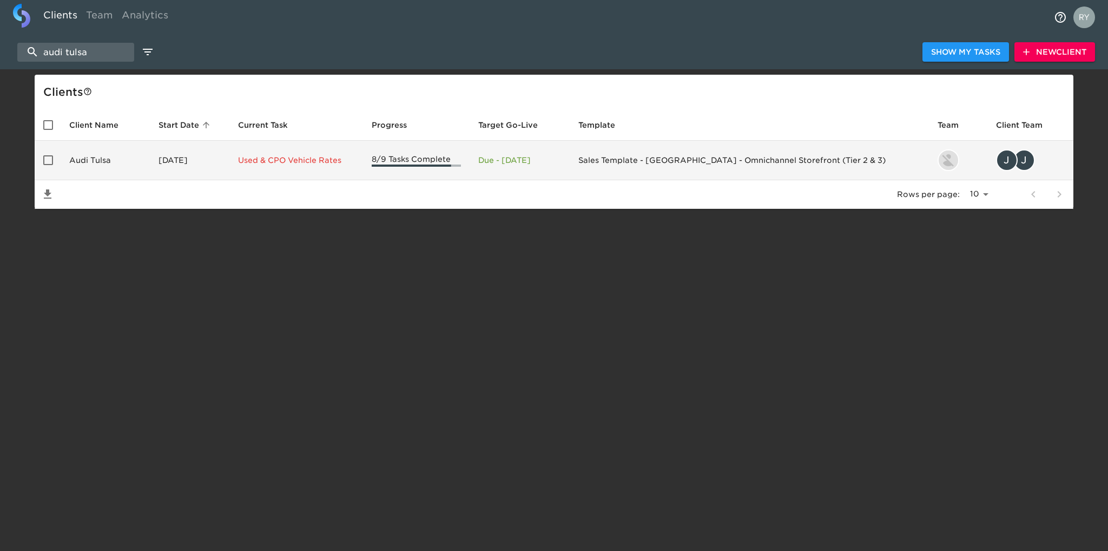
type input "audi tulsa"
click at [84, 160] on td "Audi Tulsa" at bounding box center [105, 160] width 89 height 39
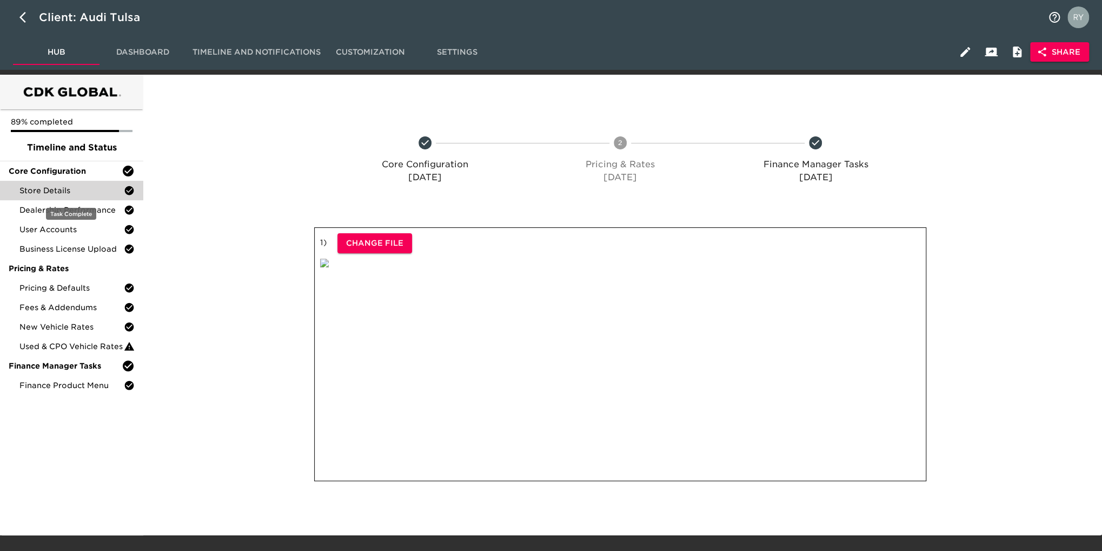
click at [59, 191] on span "Store Details" at bounding box center [71, 190] width 104 height 11
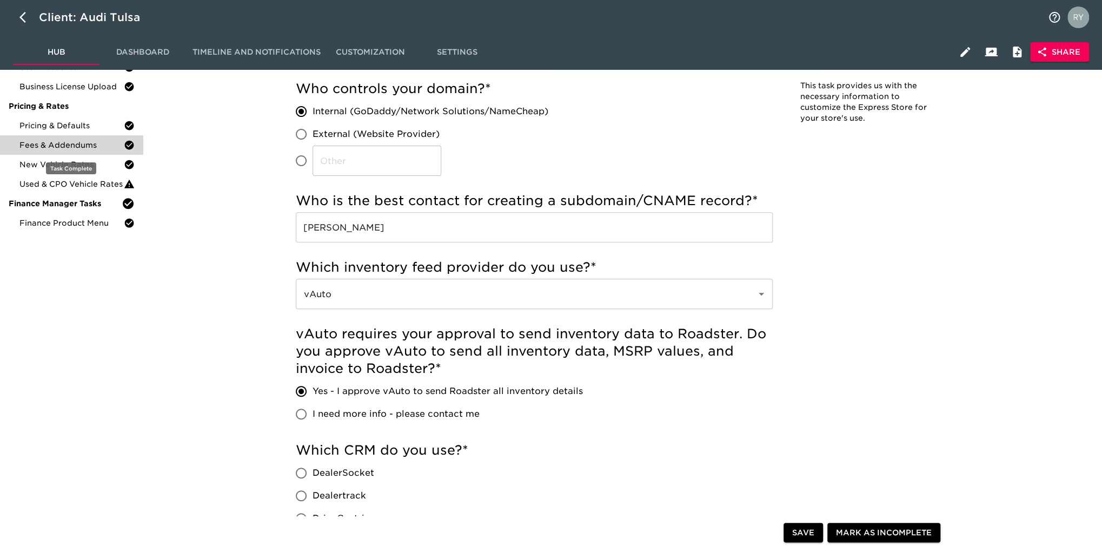
scroll to position [54, 0]
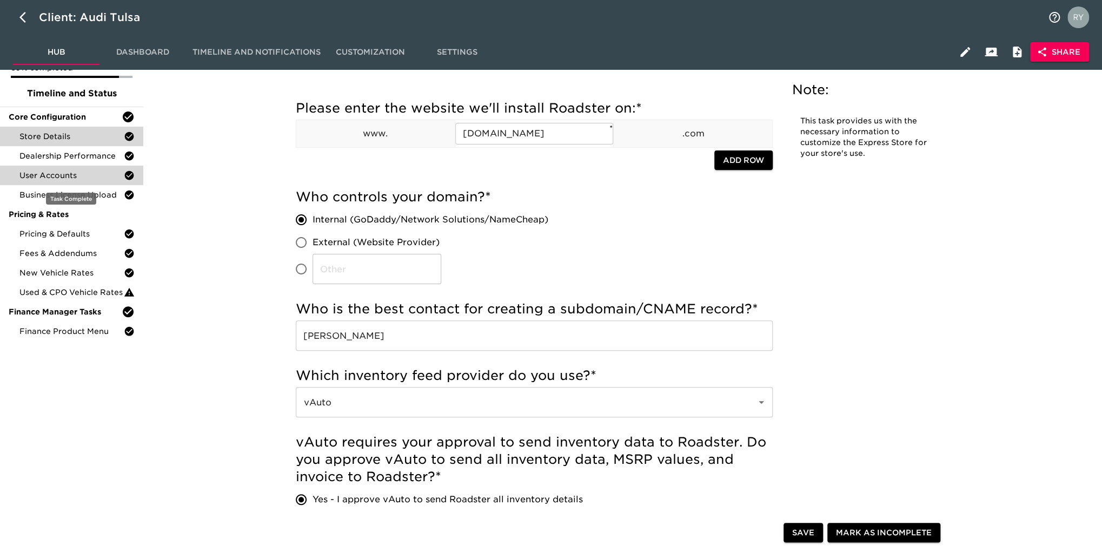
click at [58, 174] on span "User Accounts" at bounding box center [71, 175] width 104 height 11
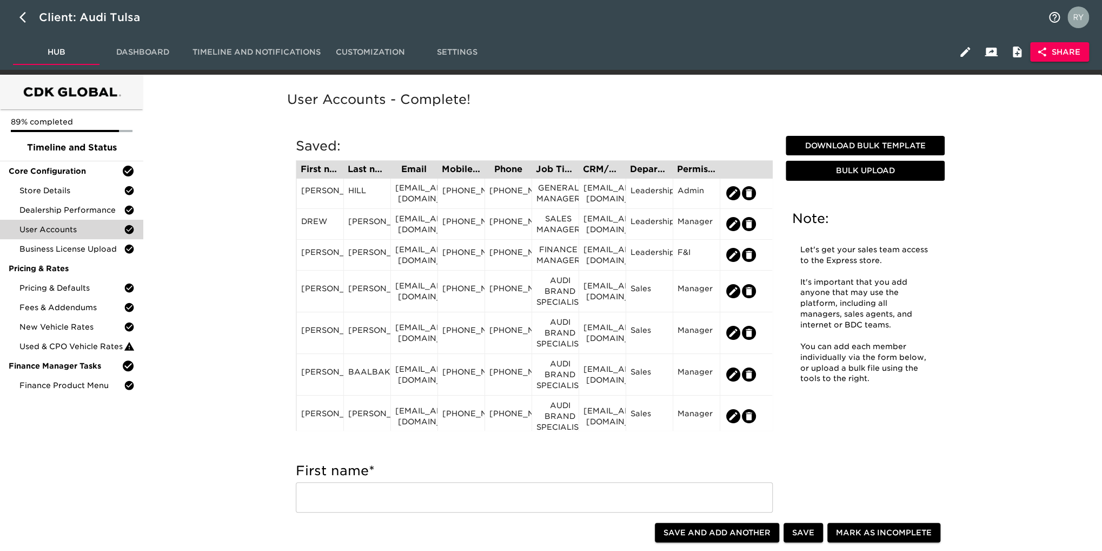
drag, startPoint x: 218, startPoint y: 294, endPoint x: 187, endPoint y: 266, distance: 42.1
click at [70, 184] on div "Store Details" at bounding box center [71, 190] width 143 height 19
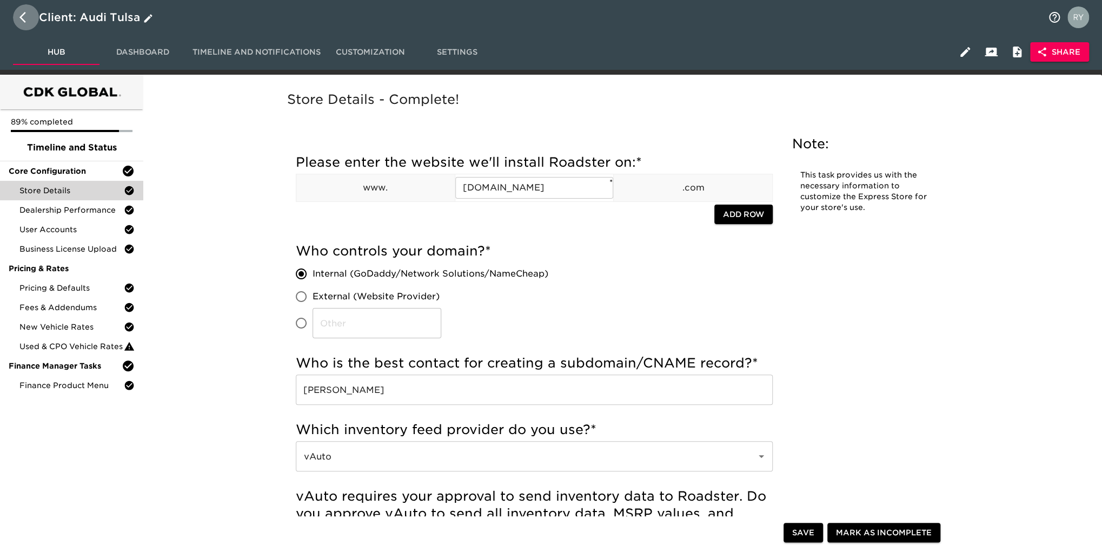
click at [23, 19] on icon "button" at bounding box center [22, 17] width 6 height 11
select select "10"
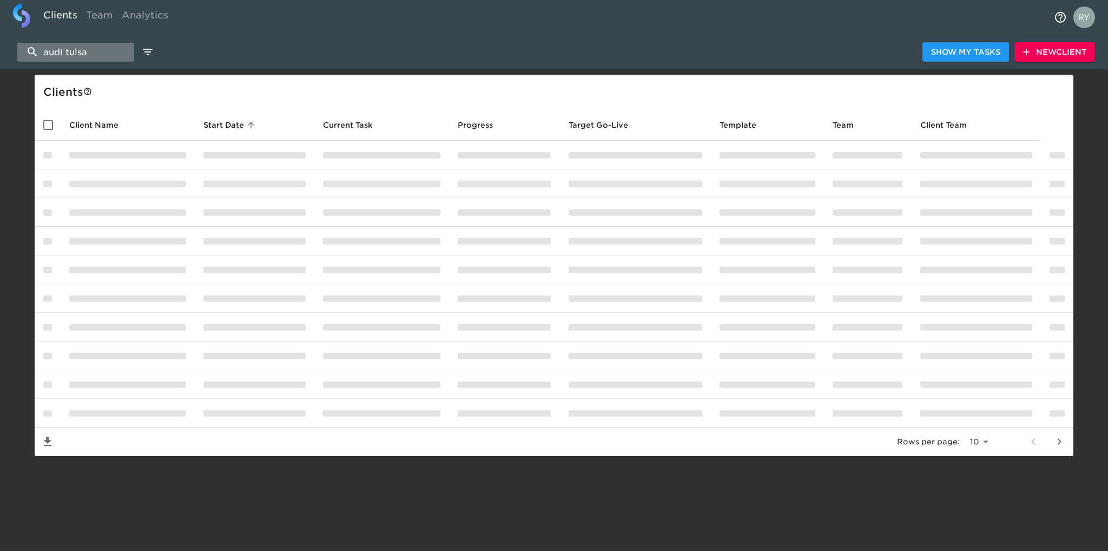
click at [102, 49] on input "audi tulsa" at bounding box center [75, 52] width 117 height 19
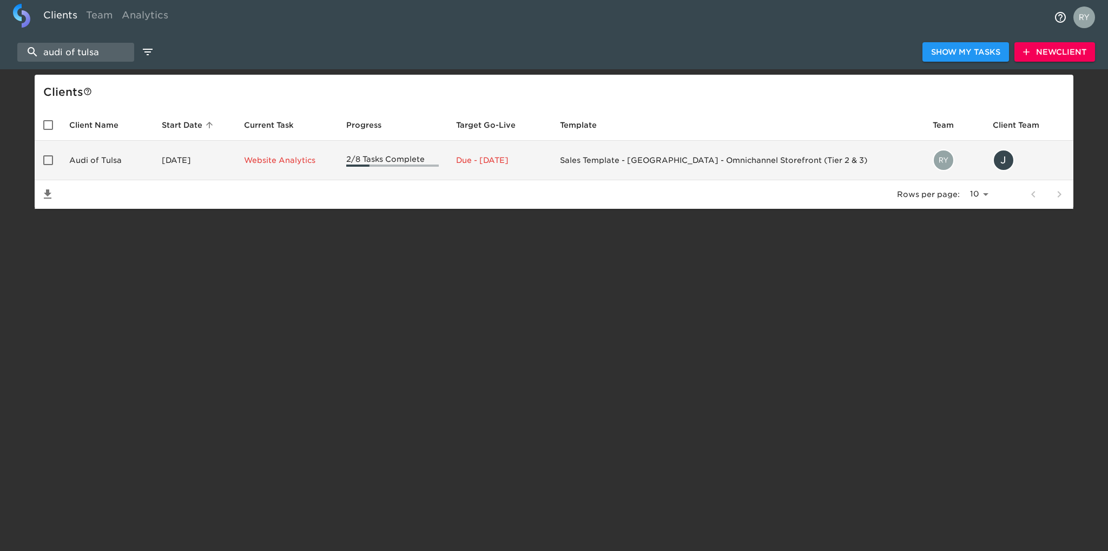
type input "audi of tulsa"
click at [110, 157] on td "Audi of Tulsa" at bounding box center [107, 160] width 92 height 39
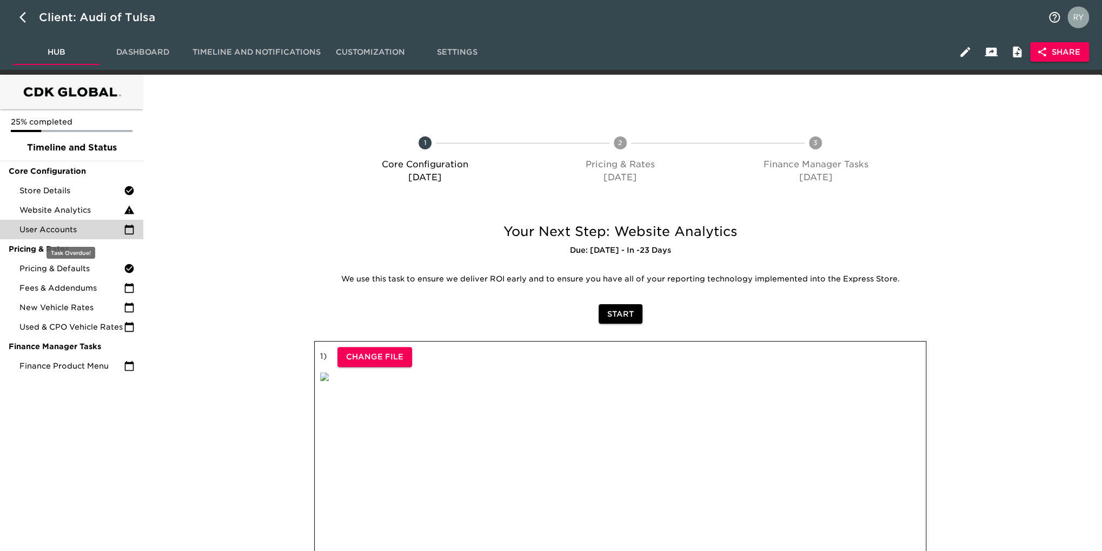
click at [57, 234] on span "User Accounts" at bounding box center [71, 229] width 104 height 11
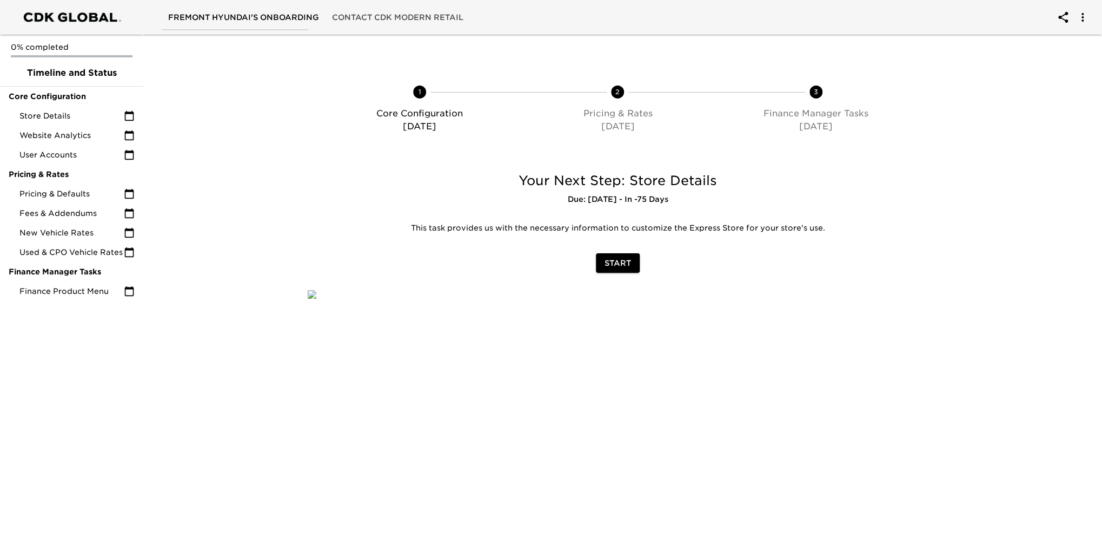
click at [1085, 21] on icon "account of current user" at bounding box center [1082, 17] width 13 height 13
click at [1023, 98] on div at bounding box center [554, 275] width 1108 height 551
